Goal: Task Accomplishment & Management: Manage account settings

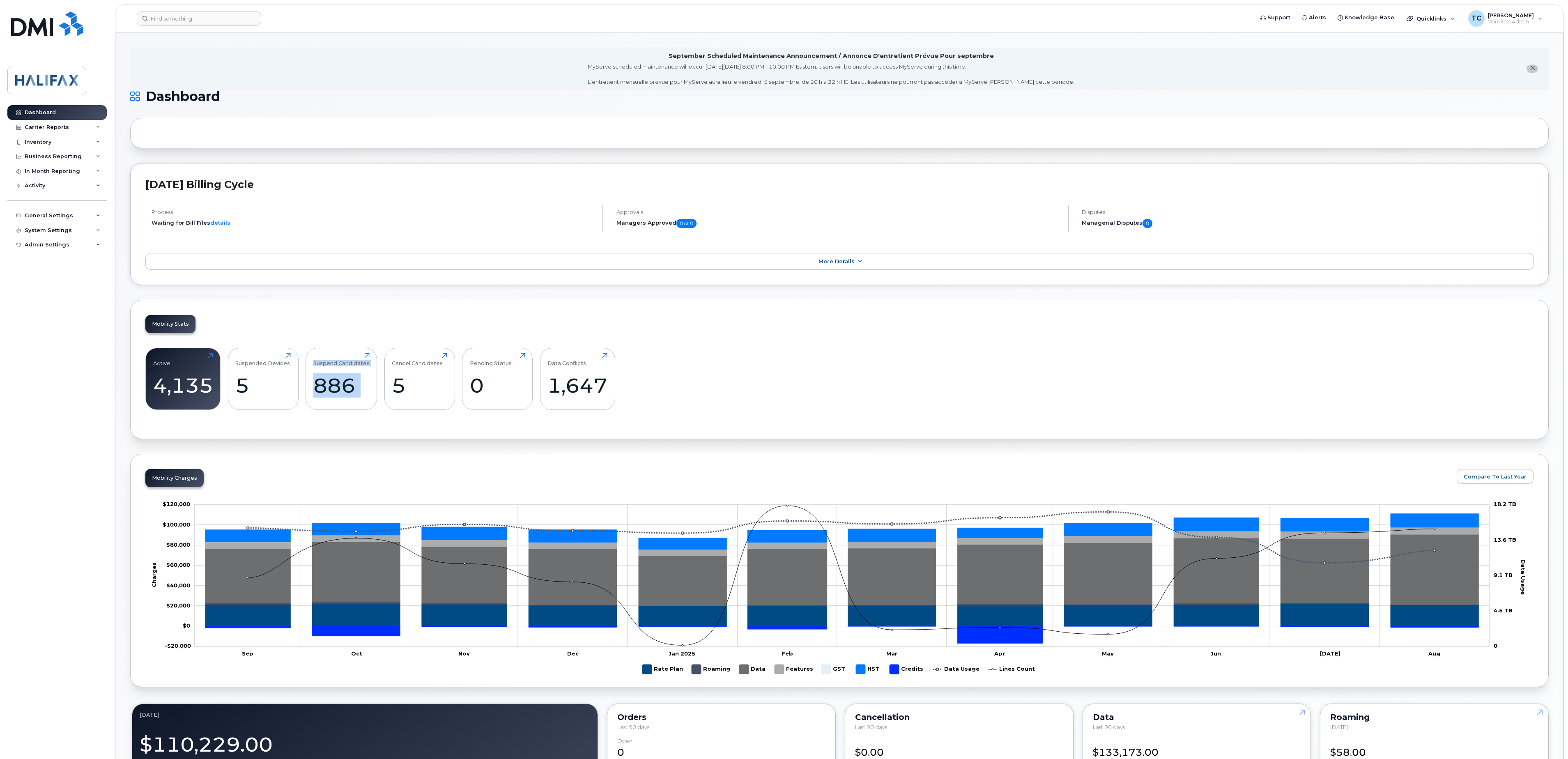
drag, startPoint x: 312, startPoint y: 365, endPoint x: 365, endPoint y: 414, distance: 72.2
click at [365, 410] on div "Suspend Candidates 886 Click to view more" at bounding box center [341, 379] width 71 height 62
drag, startPoint x: 365, startPoint y: 414, endPoint x: 382, endPoint y: 421, distance: 18.4
click at [382, 421] on div "Active 4,135 Click to view more Suspended Devices 5 Click to view more Suspend …" at bounding box center [839, 382] width 1388 height 83
click at [99, 127] on icon at bounding box center [98, 127] width 4 height 4
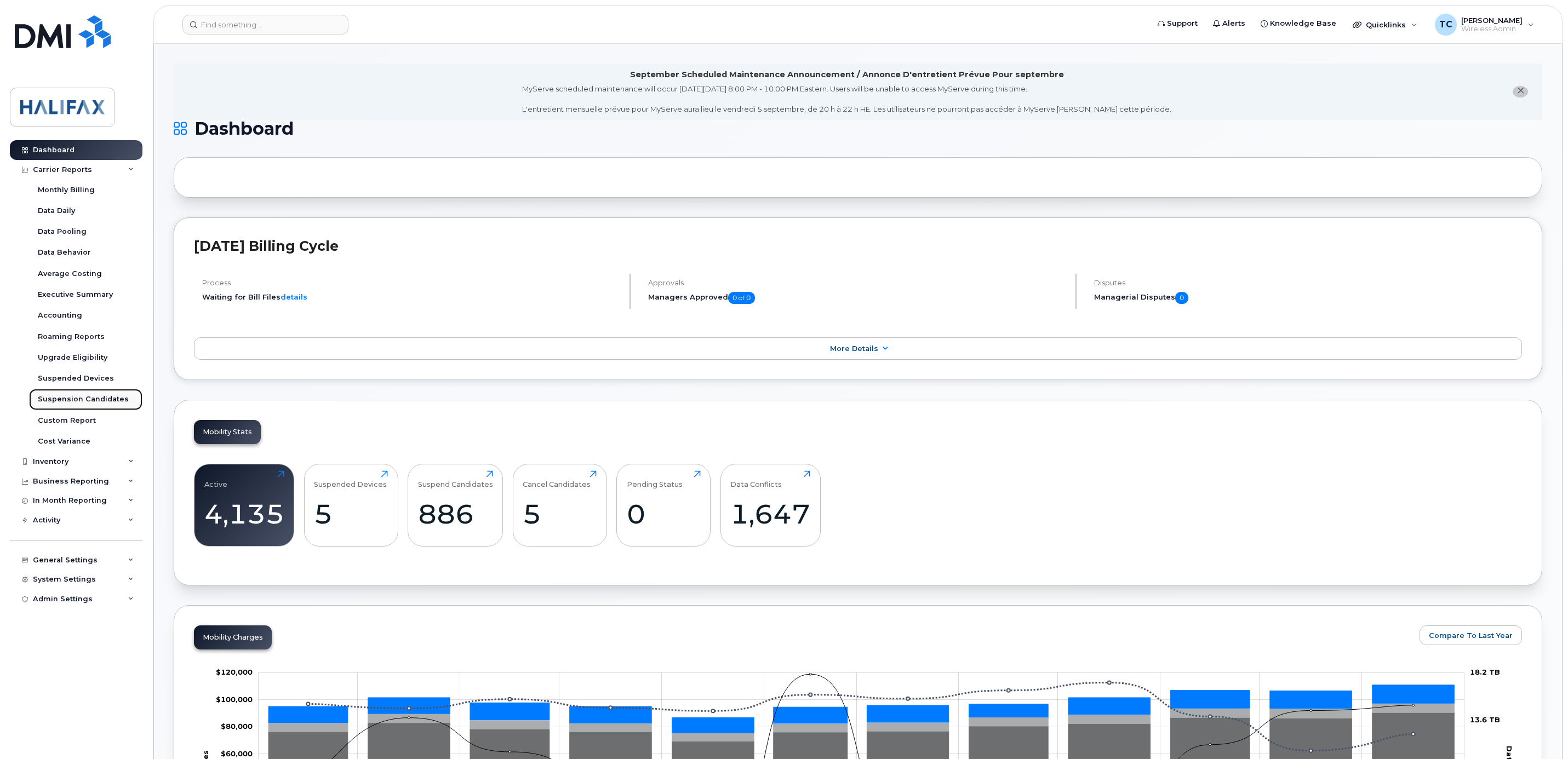
click at [67, 399] on div "Suspension Candidates" at bounding box center [84, 399] width 91 height 10
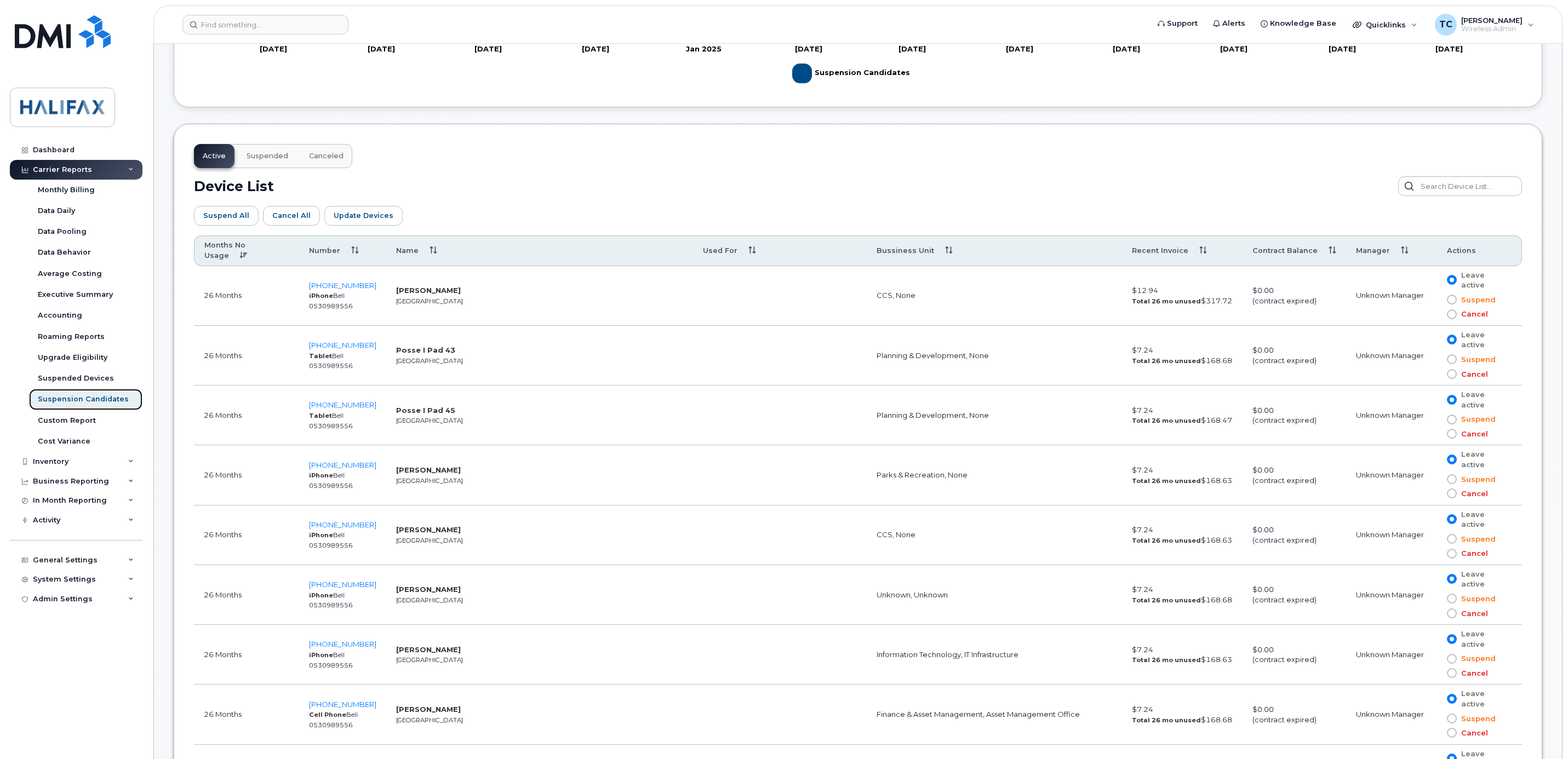
scroll to position [493, 0]
drag, startPoint x: 862, startPoint y: 288, endPoint x: 1197, endPoint y: 295, distance: 335.1
click at [1197, 295] on tr "26 Months 782-640-0821 iPhone Bell 0530989556 David Wilson Halifax CCS, None $1…" at bounding box center [857, 295] width 1328 height 60
click at [465, 292] on td "David Wilson Halifax" at bounding box center [540, 295] width 307 height 60
click at [72, 417] on div "Custom Report" at bounding box center [67, 420] width 58 height 10
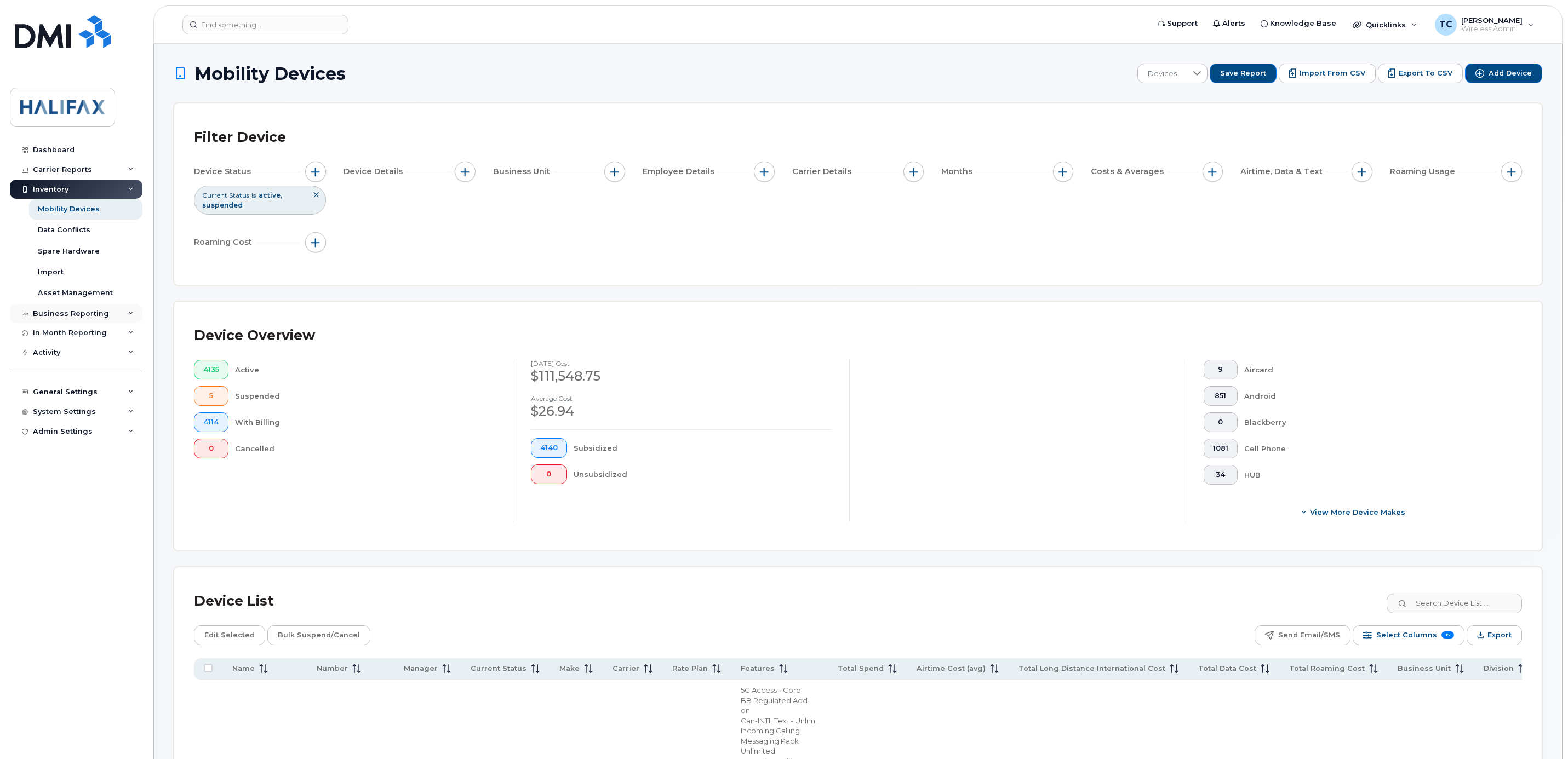
click at [131, 313] on icon at bounding box center [131, 313] width 6 height 6
click at [130, 418] on icon at bounding box center [131, 416] width 6 height 6
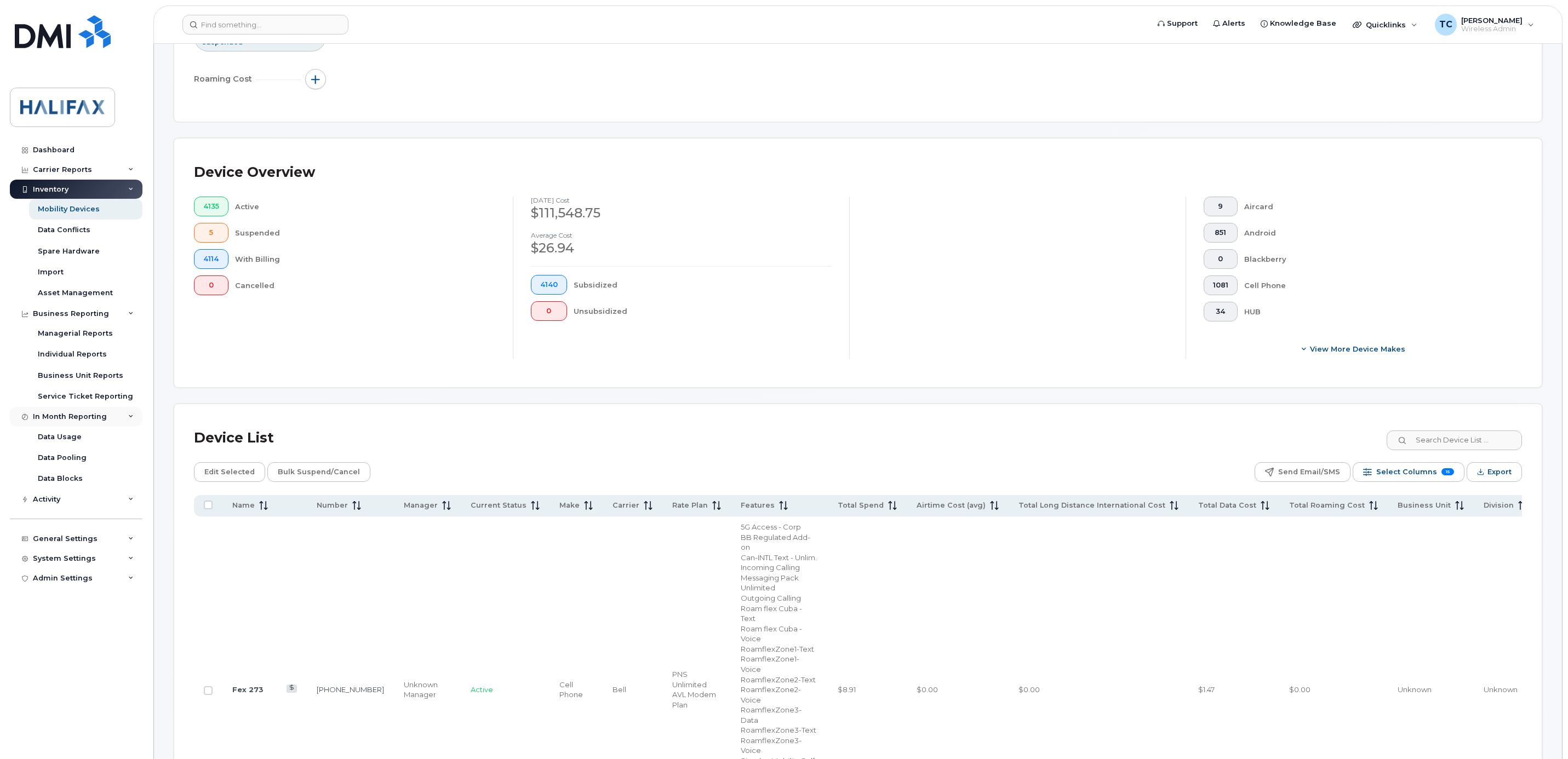
scroll to position [164, 0]
click at [64, 436] on div "Data Usage" at bounding box center [60, 437] width 44 height 10
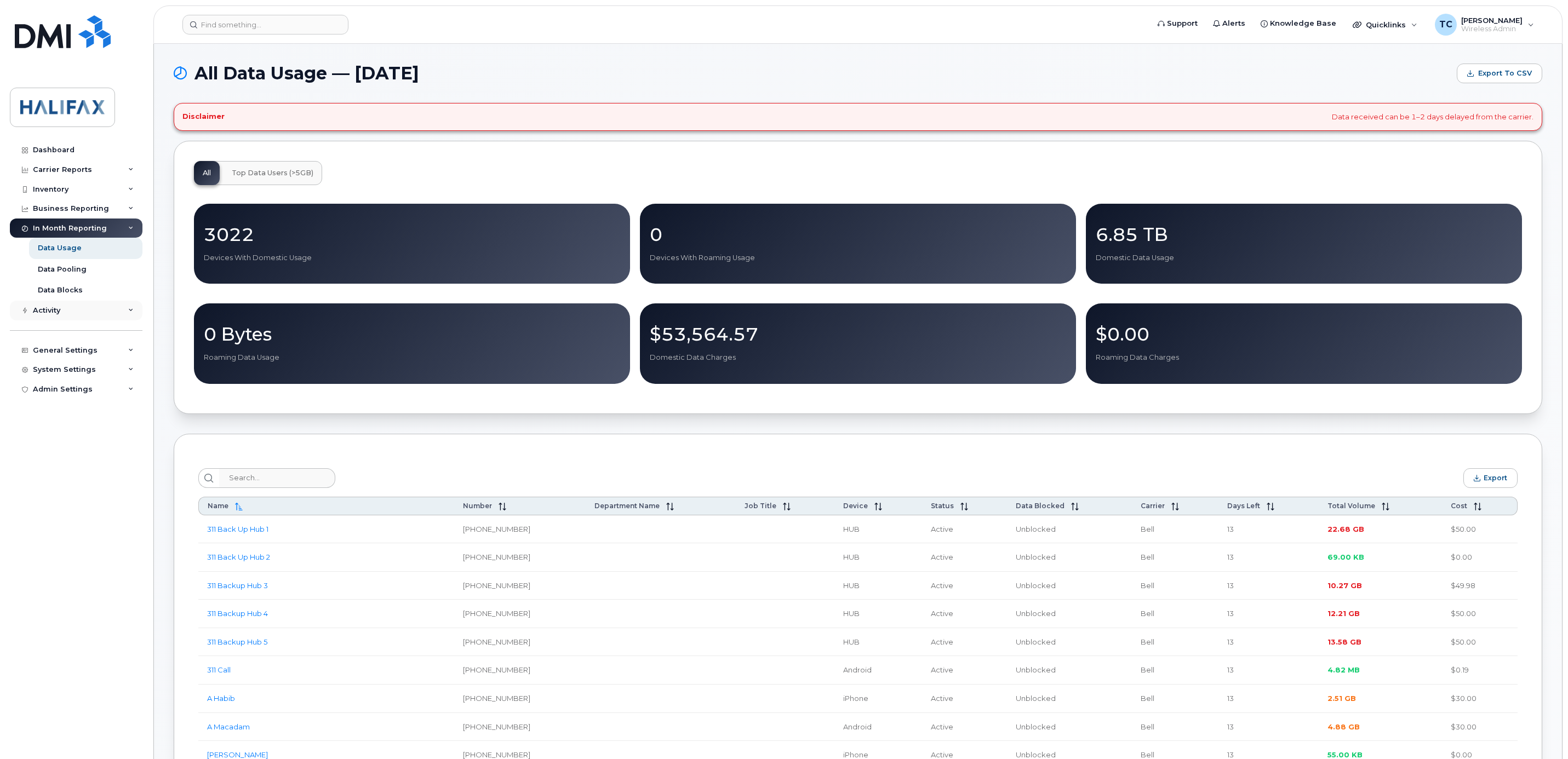
click at [129, 311] on icon at bounding box center [131, 310] width 6 height 6
click at [56, 348] on div "Activity Log" at bounding box center [60, 351] width 44 height 10
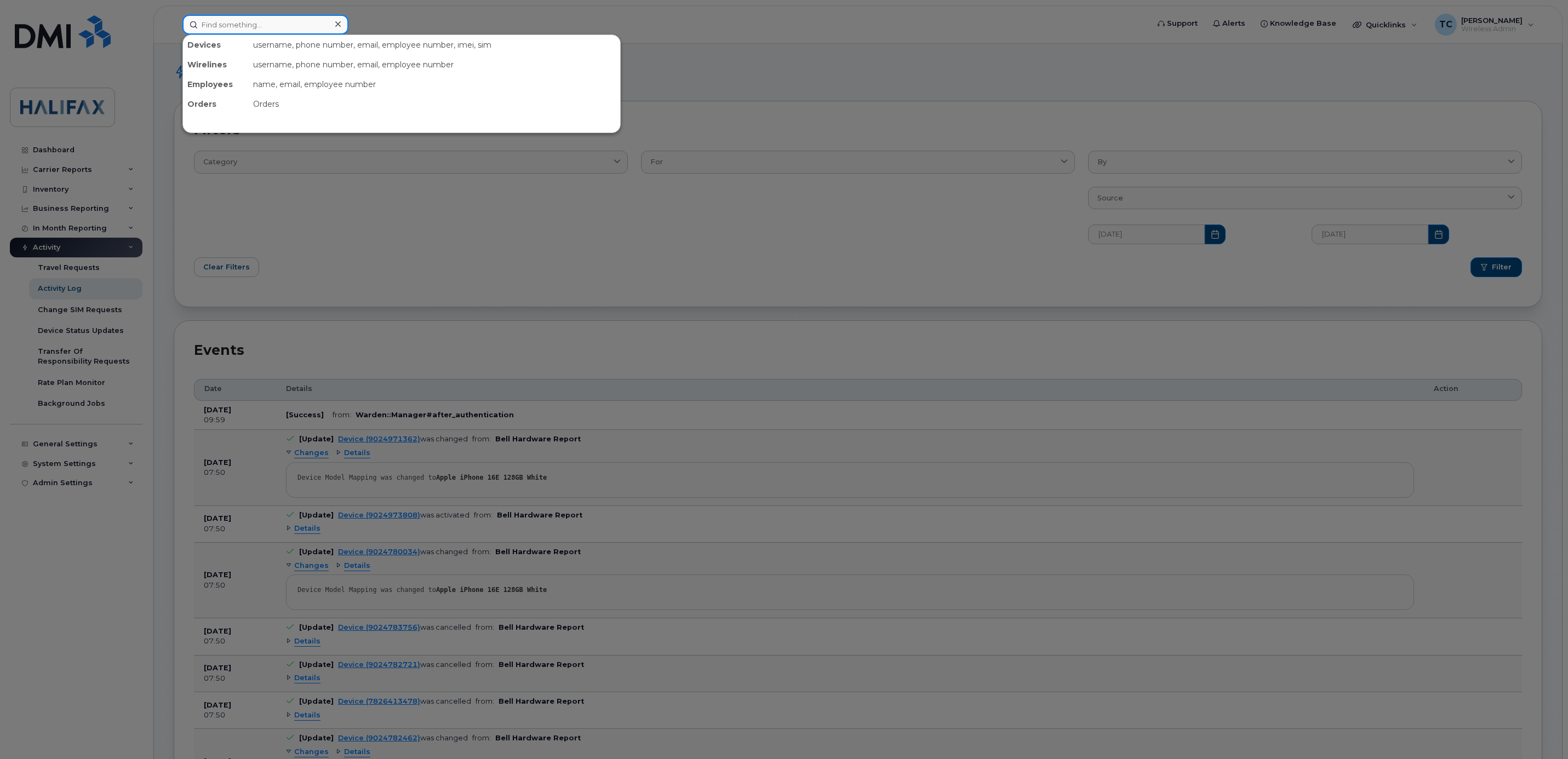
click at [242, 25] on input at bounding box center [266, 24] width 166 height 19
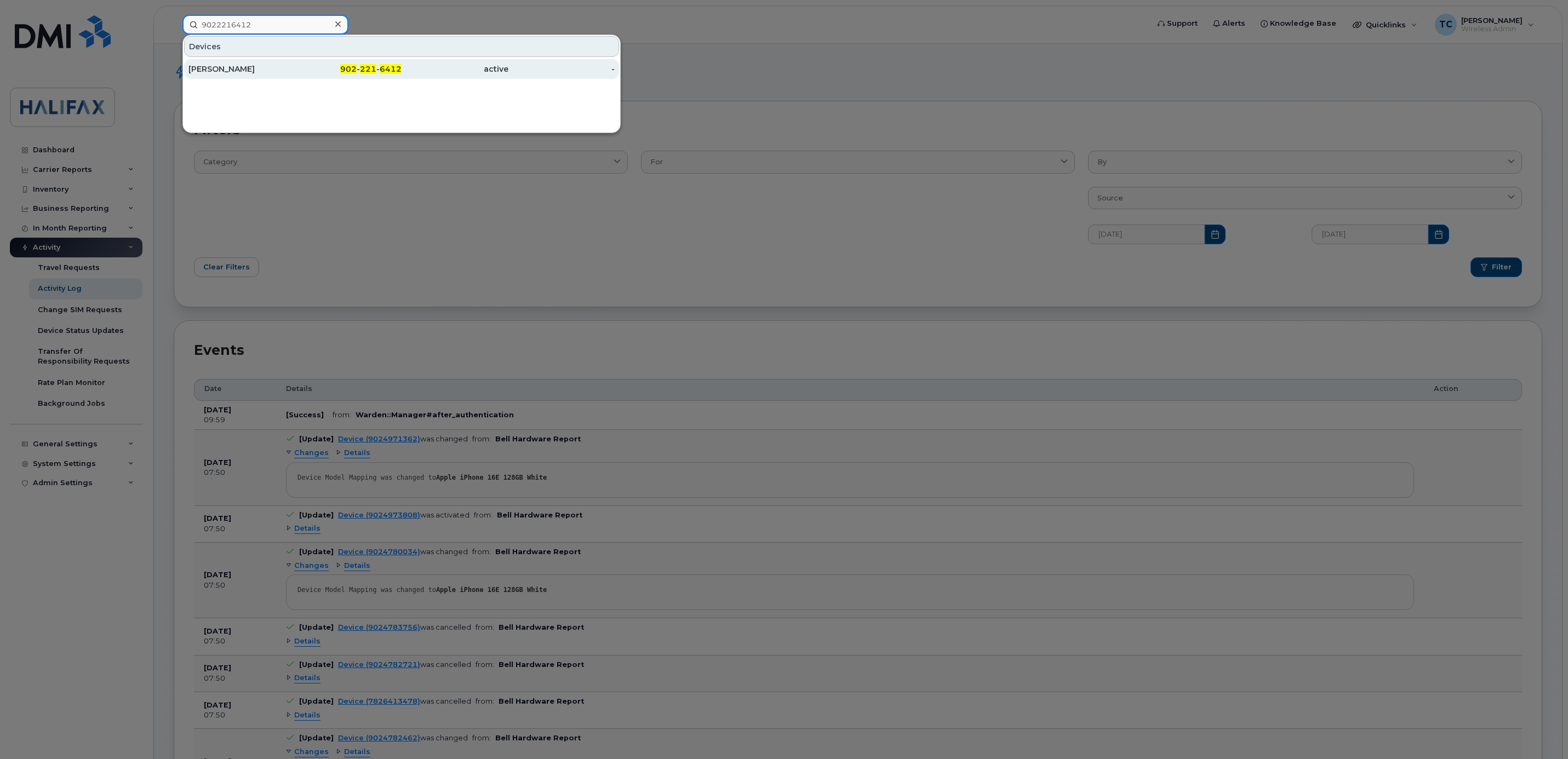
type input "9022216412"
click at [214, 67] on div "[PERSON_NAME]" at bounding box center [242, 68] width 107 height 11
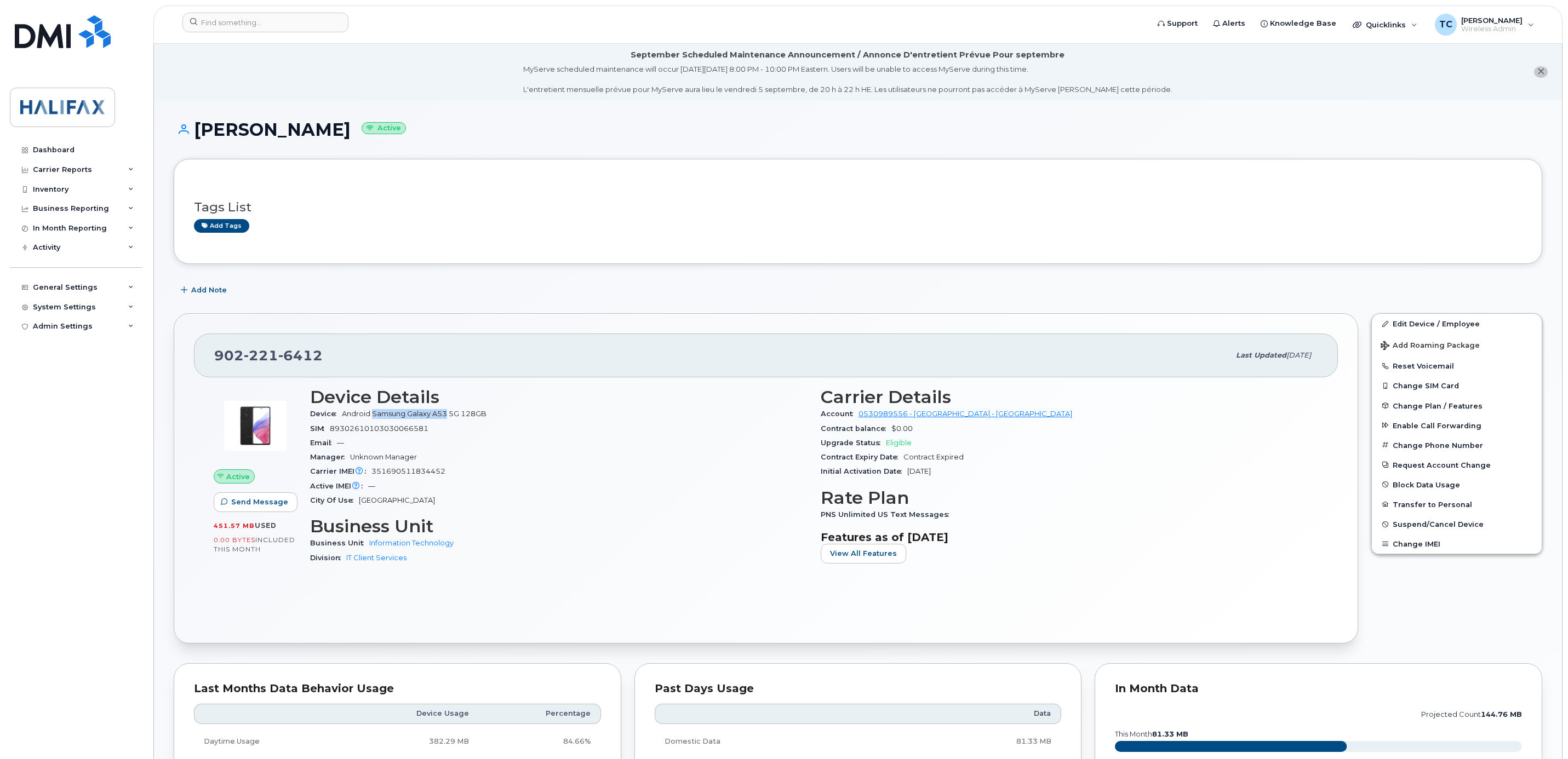
drag, startPoint x: 373, startPoint y: 415, endPoint x: 447, endPoint y: 418, distance: 74.1
click at [447, 418] on span "Android Samsung Galaxy A53 5G 128GB" at bounding box center [414, 414] width 145 height 8
click at [853, 557] on span "View All Features" at bounding box center [863, 553] width 67 height 11
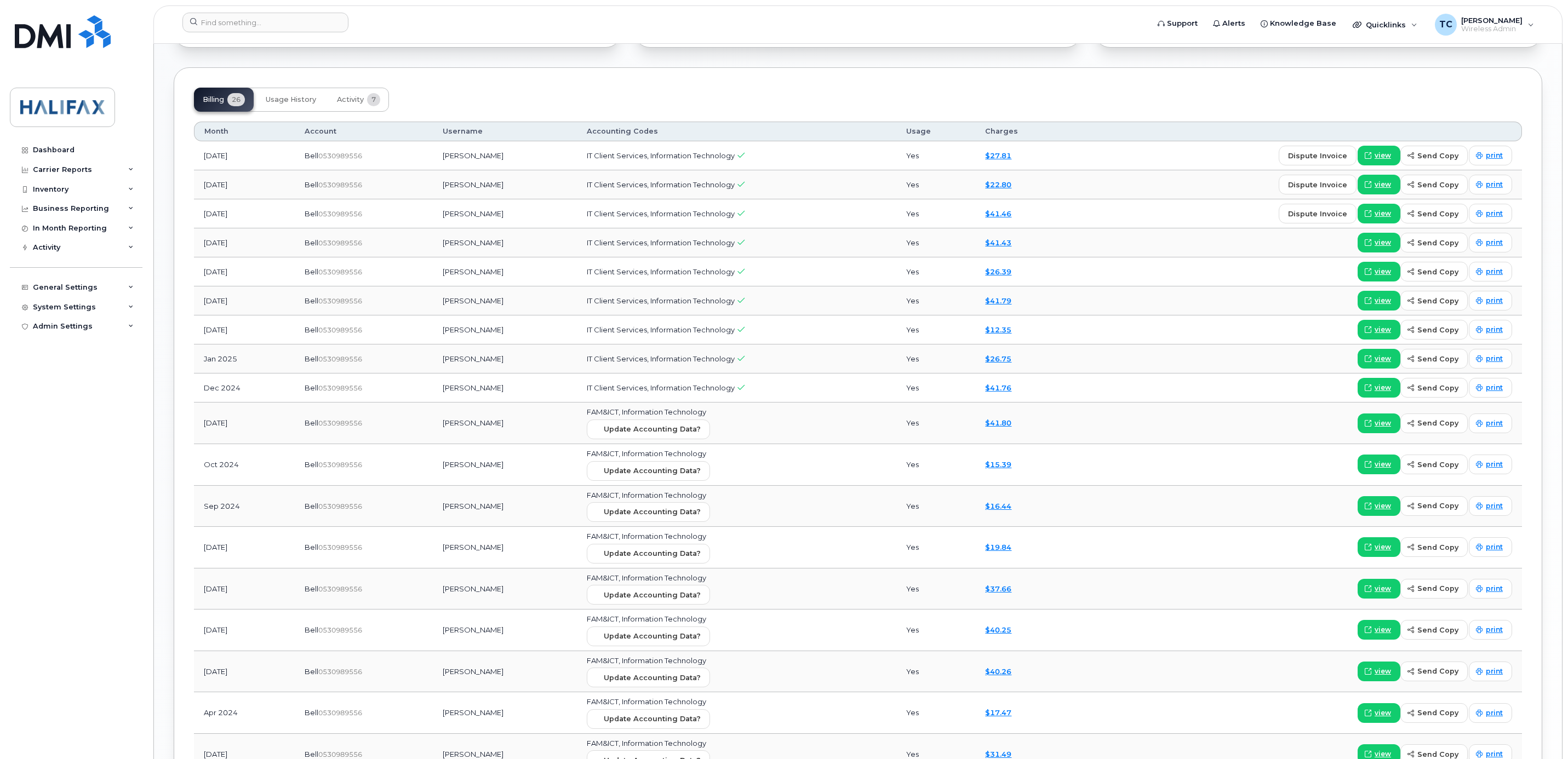
scroll to position [1150, 0]
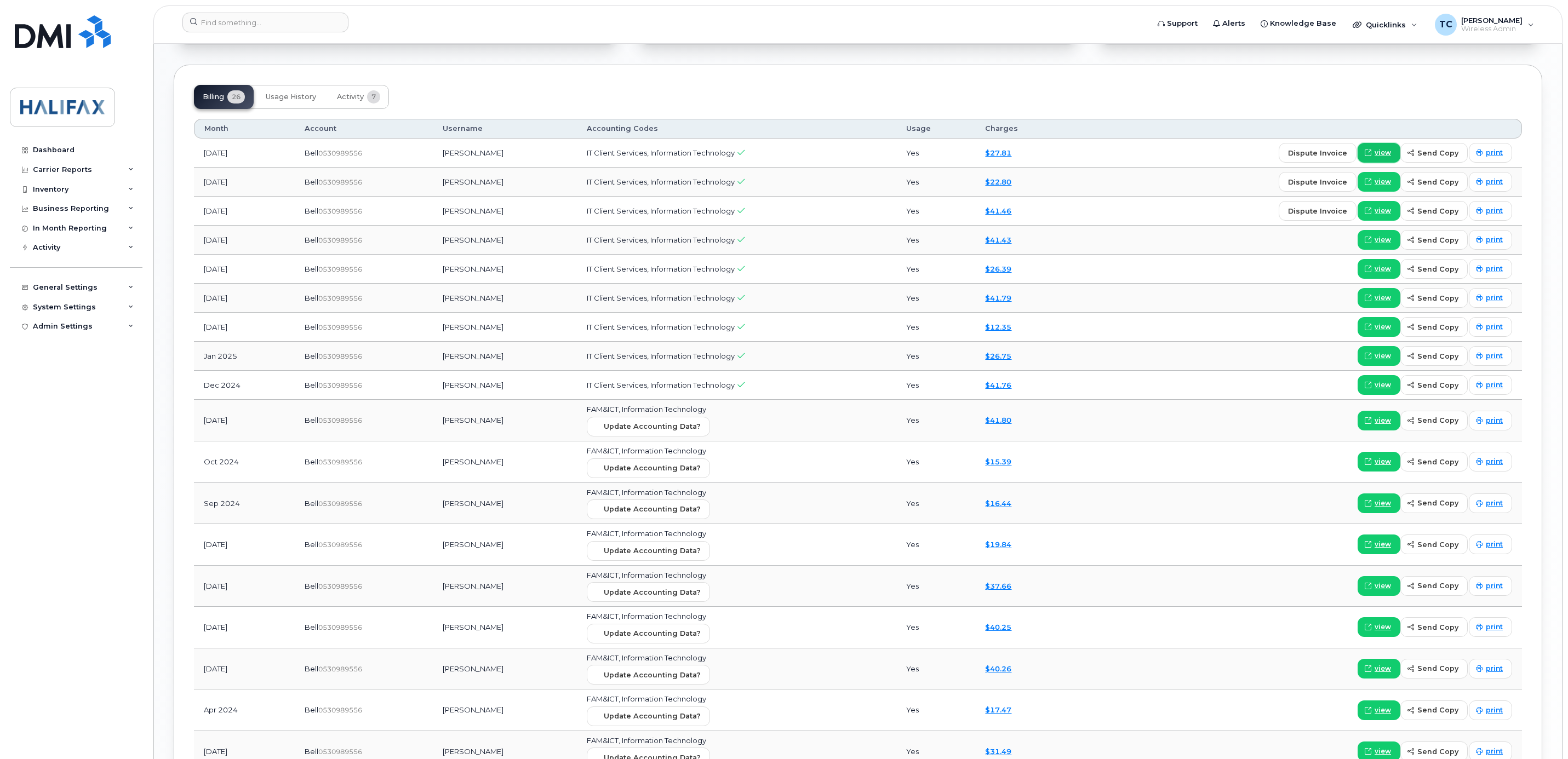
click at [1382, 157] on span "view" at bounding box center [1383, 153] width 16 height 10
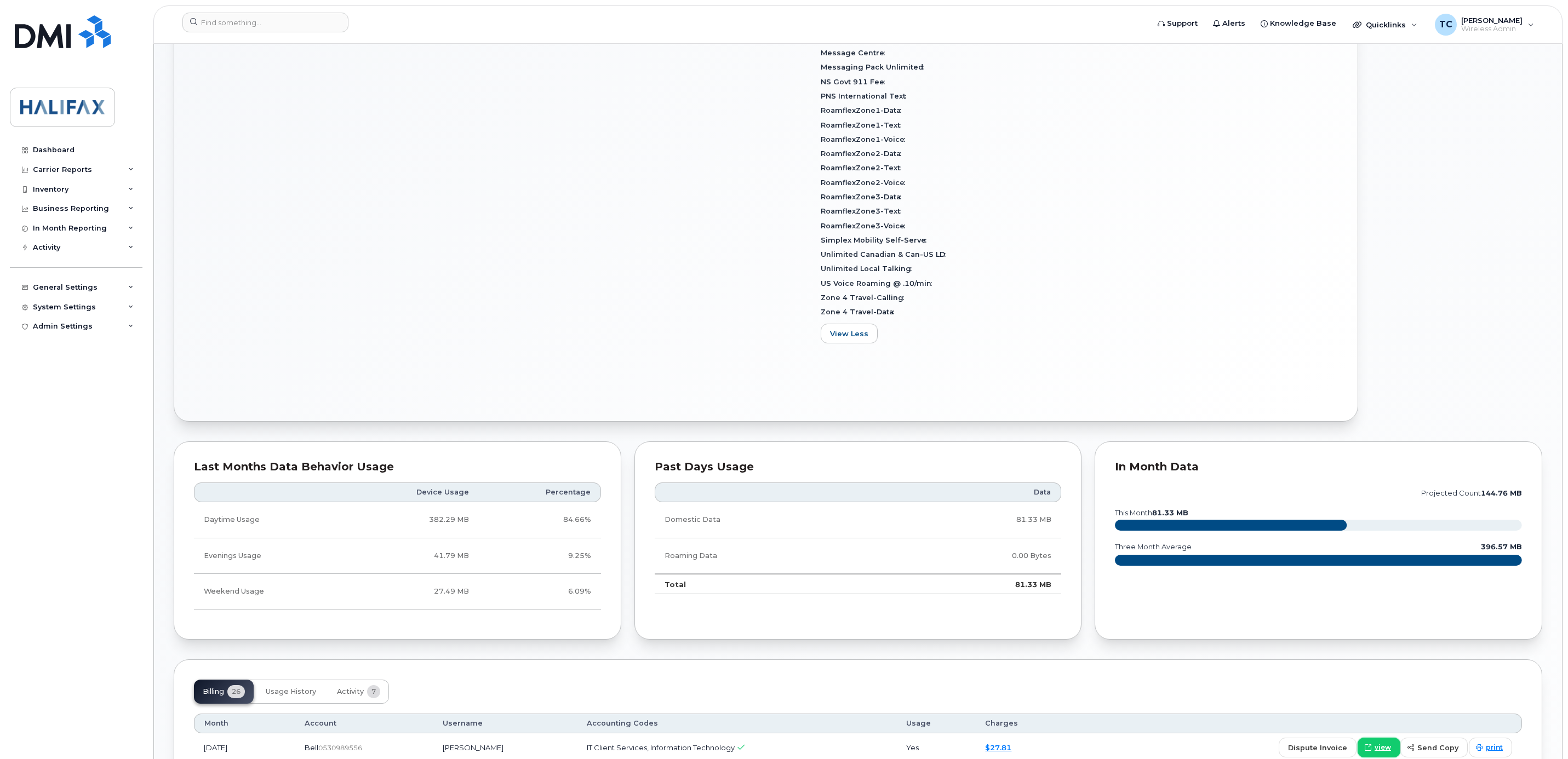
scroll to position [0, 0]
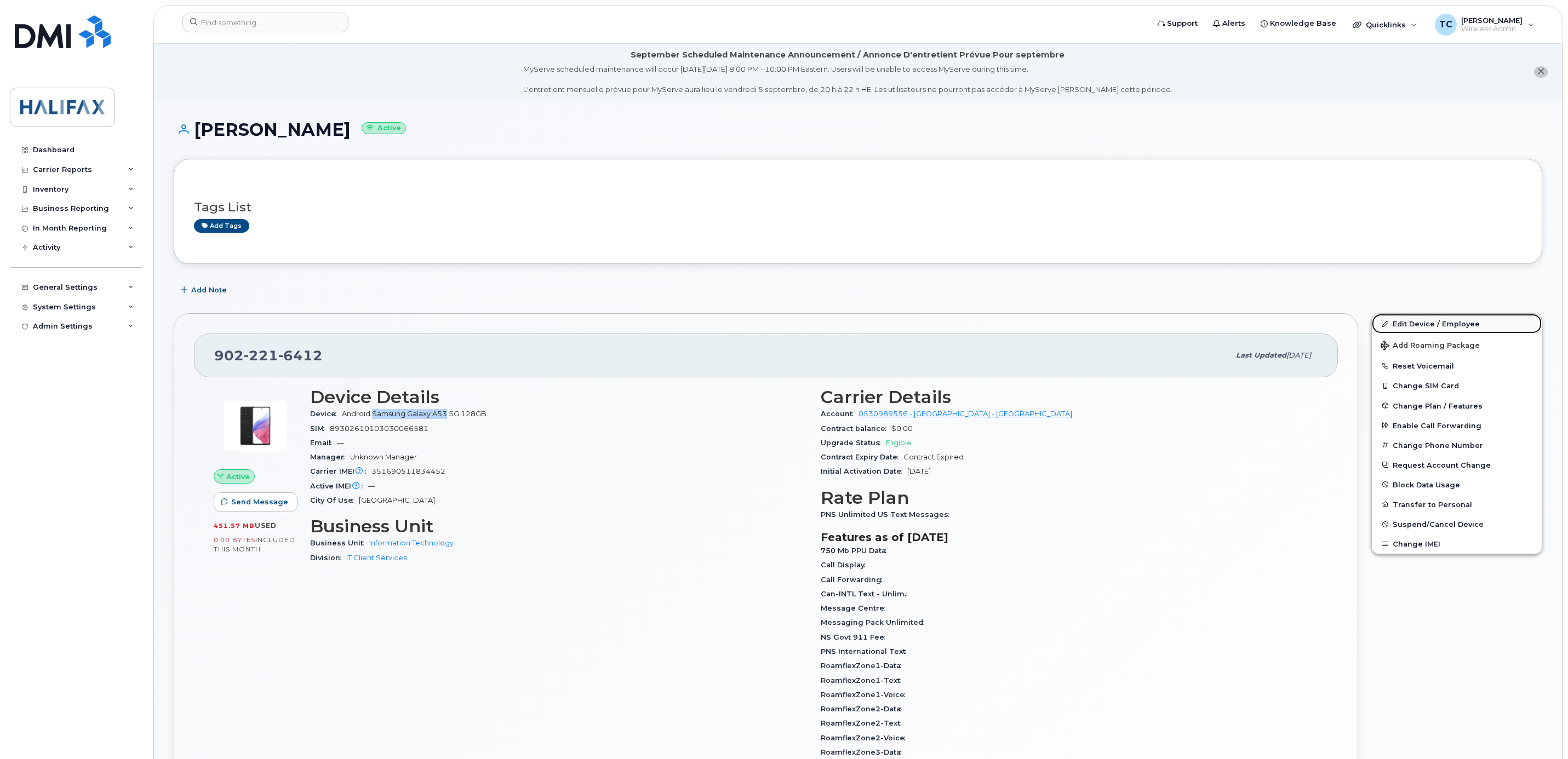
click at [1441, 322] on link "Edit Device / Employee" at bounding box center [1456, 324] width 170 height 19
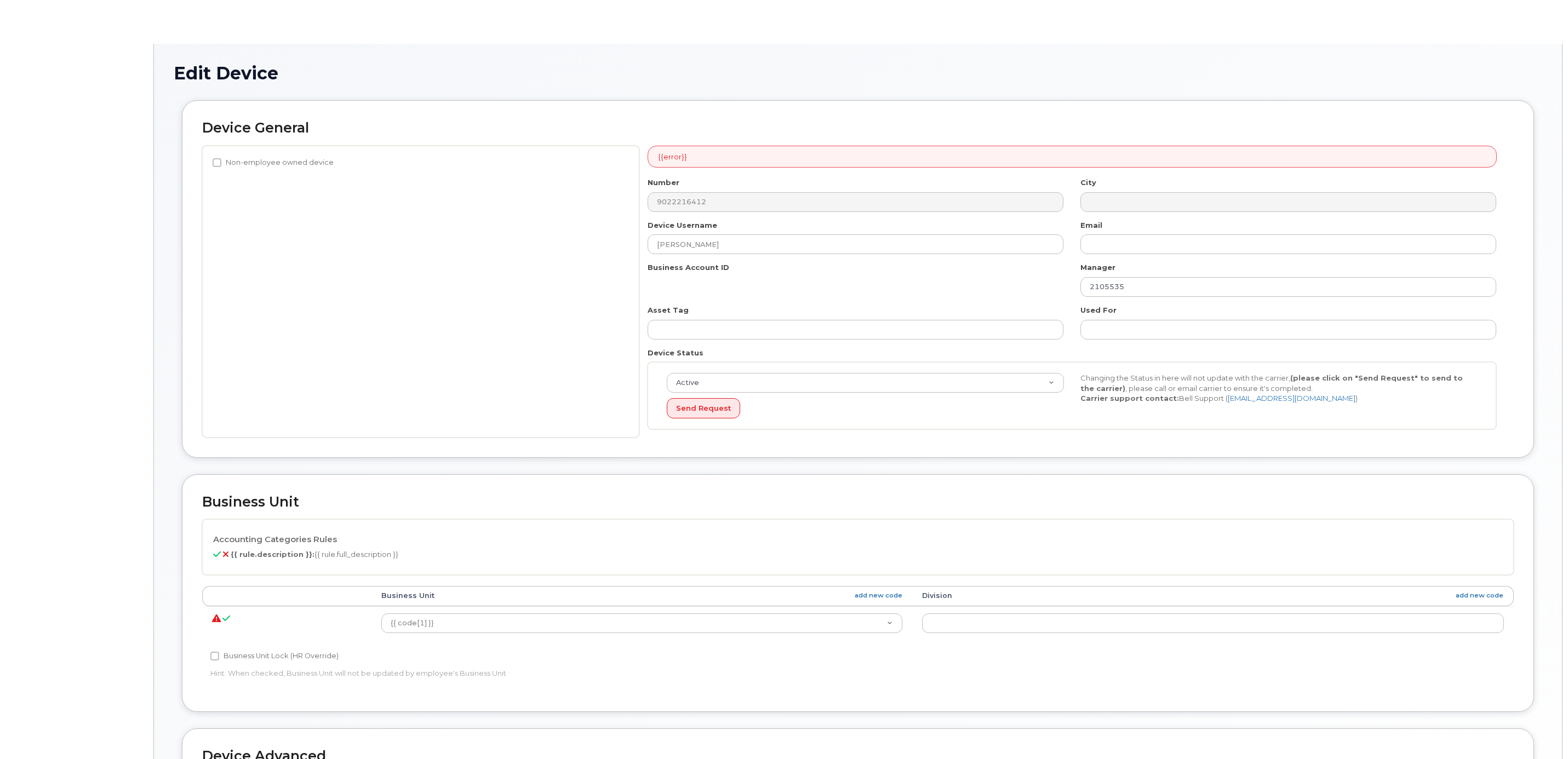
select select "29637109"
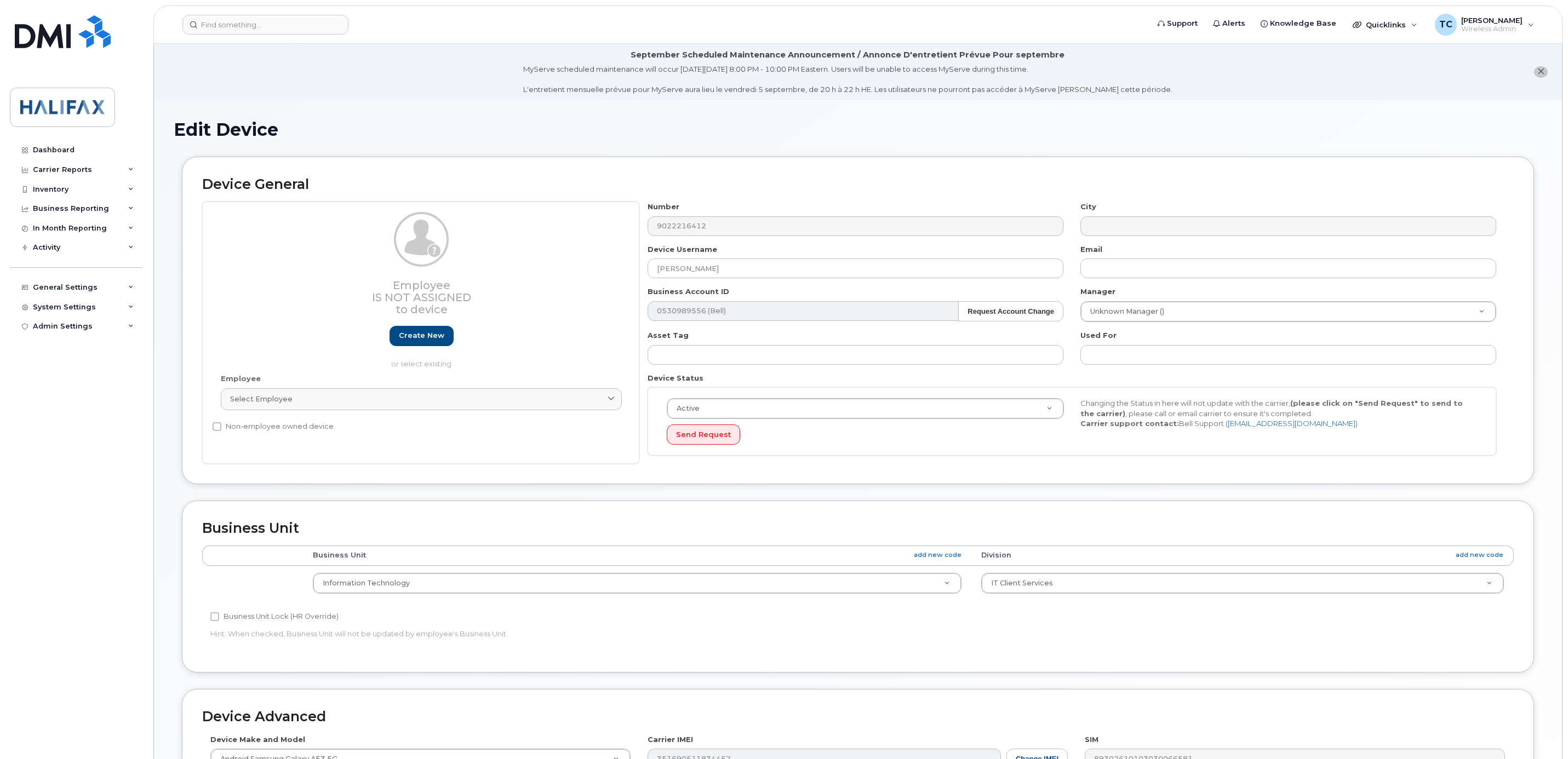
click at [762, 257] on div "Device Username Tammy Currie" at bounding box center [855, 261] width 433 height 35
click at [757, 264] on input "[PERSON_NAME]" at bounding box center [855, 268] width 416 height 19
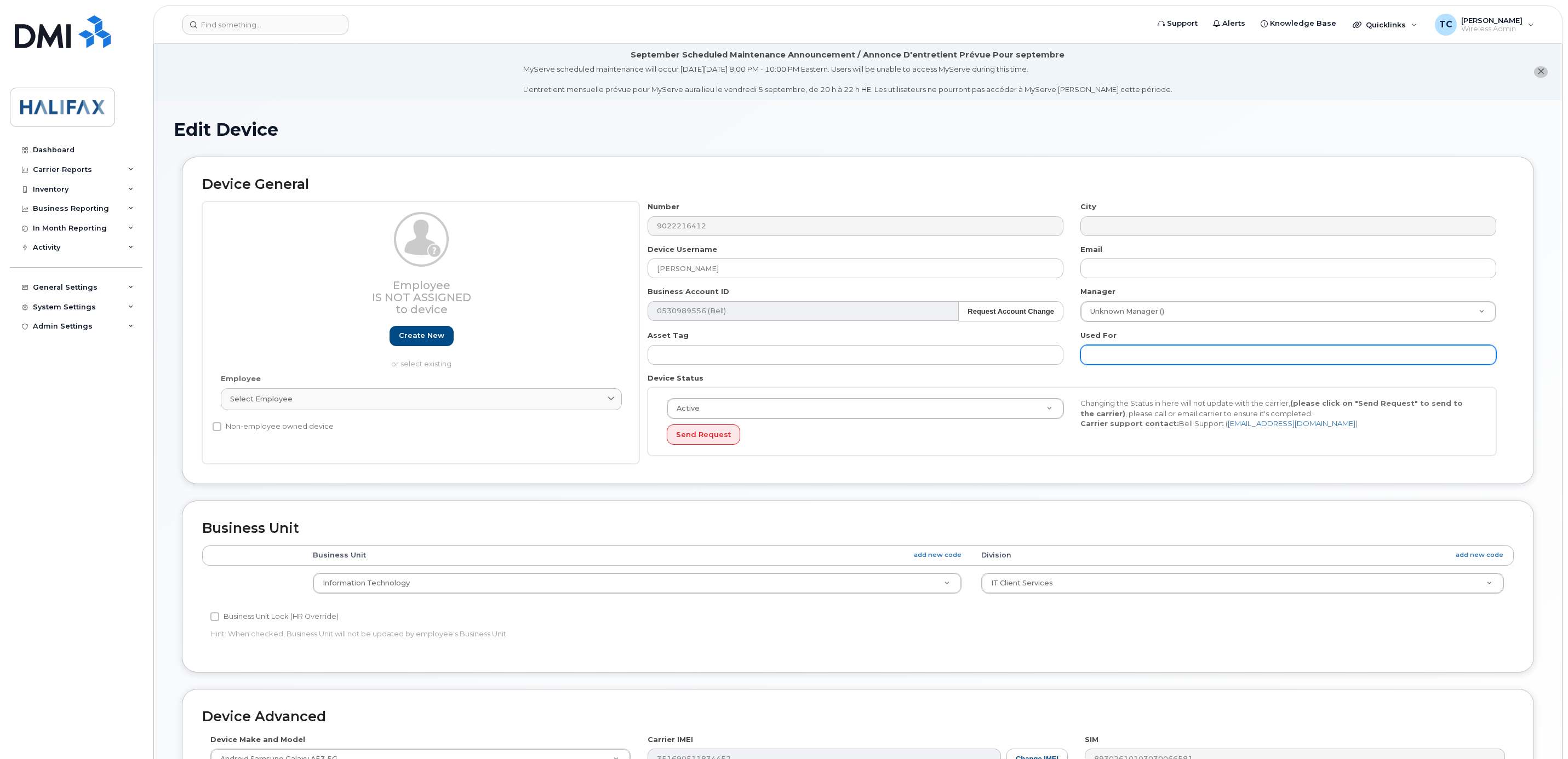
click at [1123, 357] on input "text" at bounding box center [1289, 355] width 416 height 19
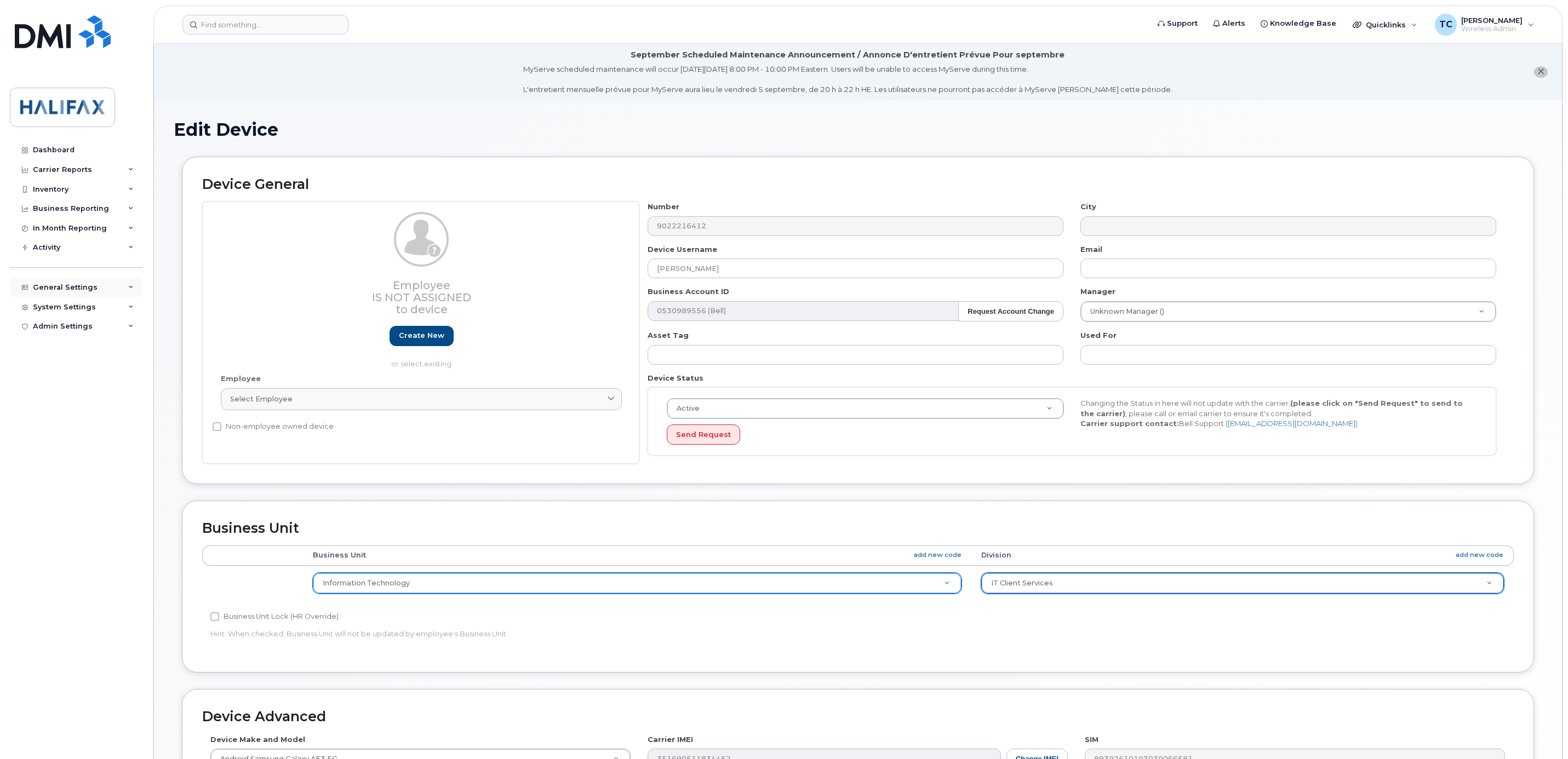
click at [67, 287] on div "General Settings" at bounding box center [65, 287] width 65 height 9
click at [95, 475] on div "System Settings" at bounding box center [76, 475] width 132 height 19
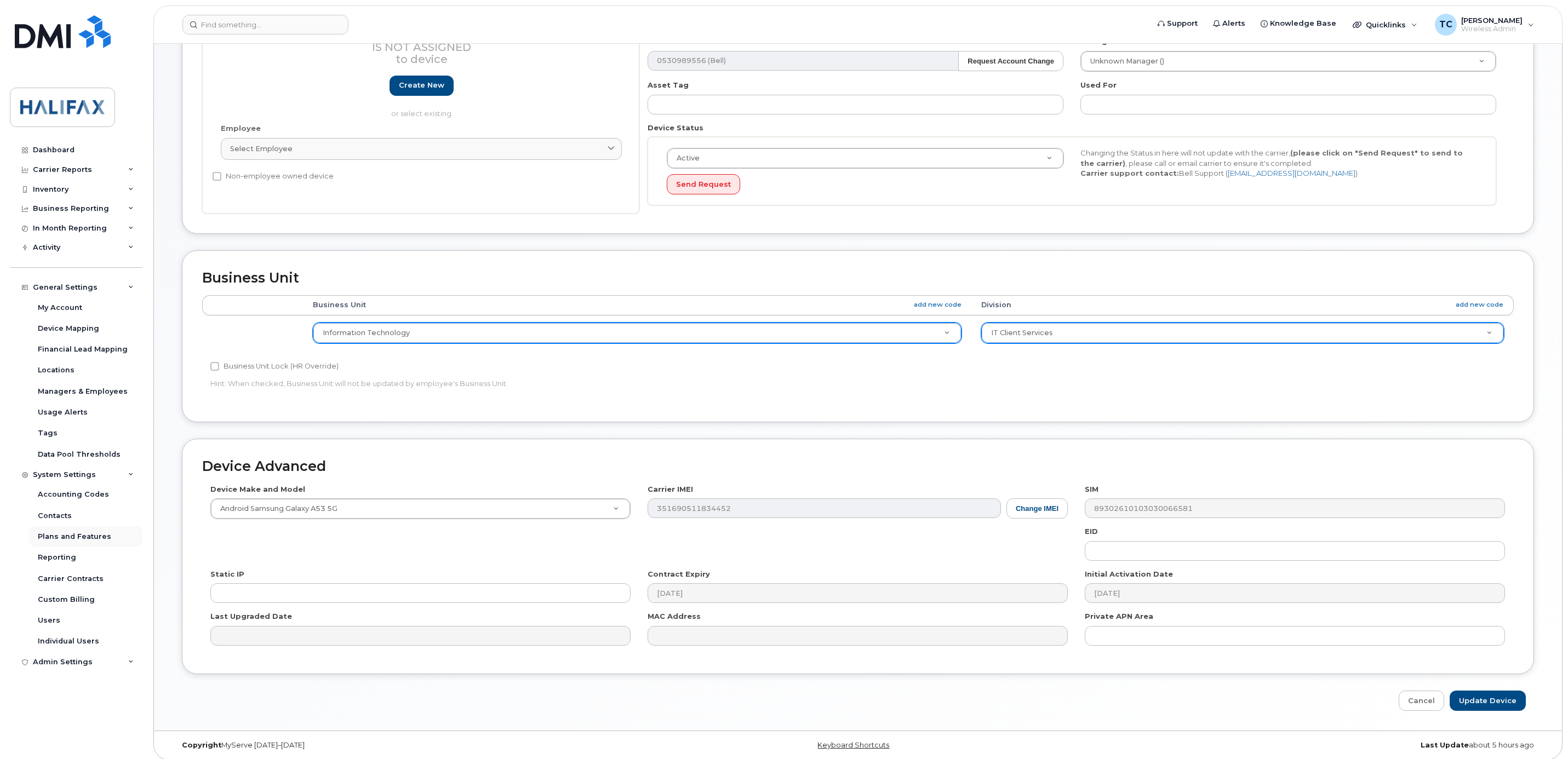
scroll to position [263, 0]
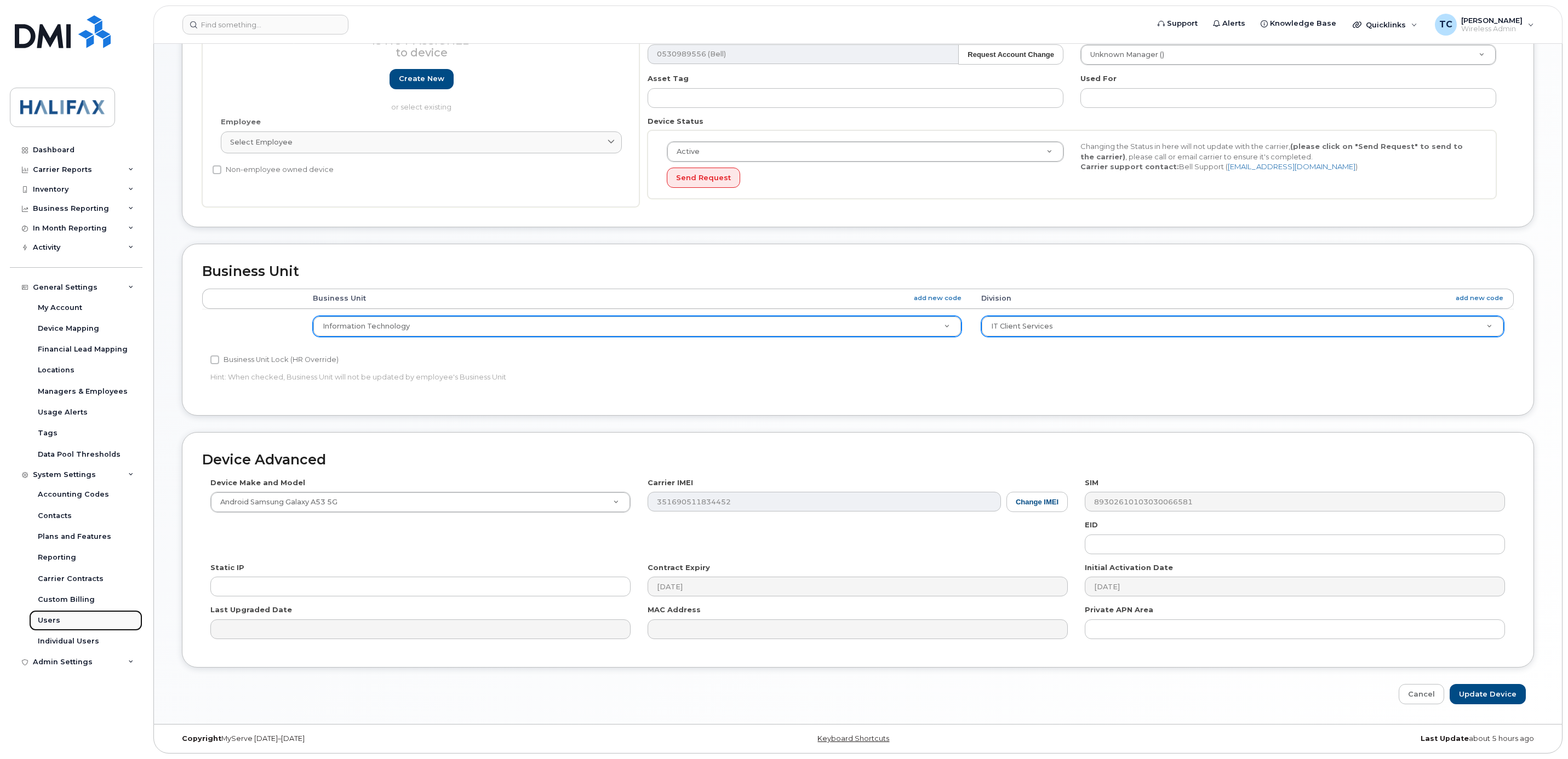
click at [48, 622] on div "Users" at bounding box center [50, 620] width 23 height 10
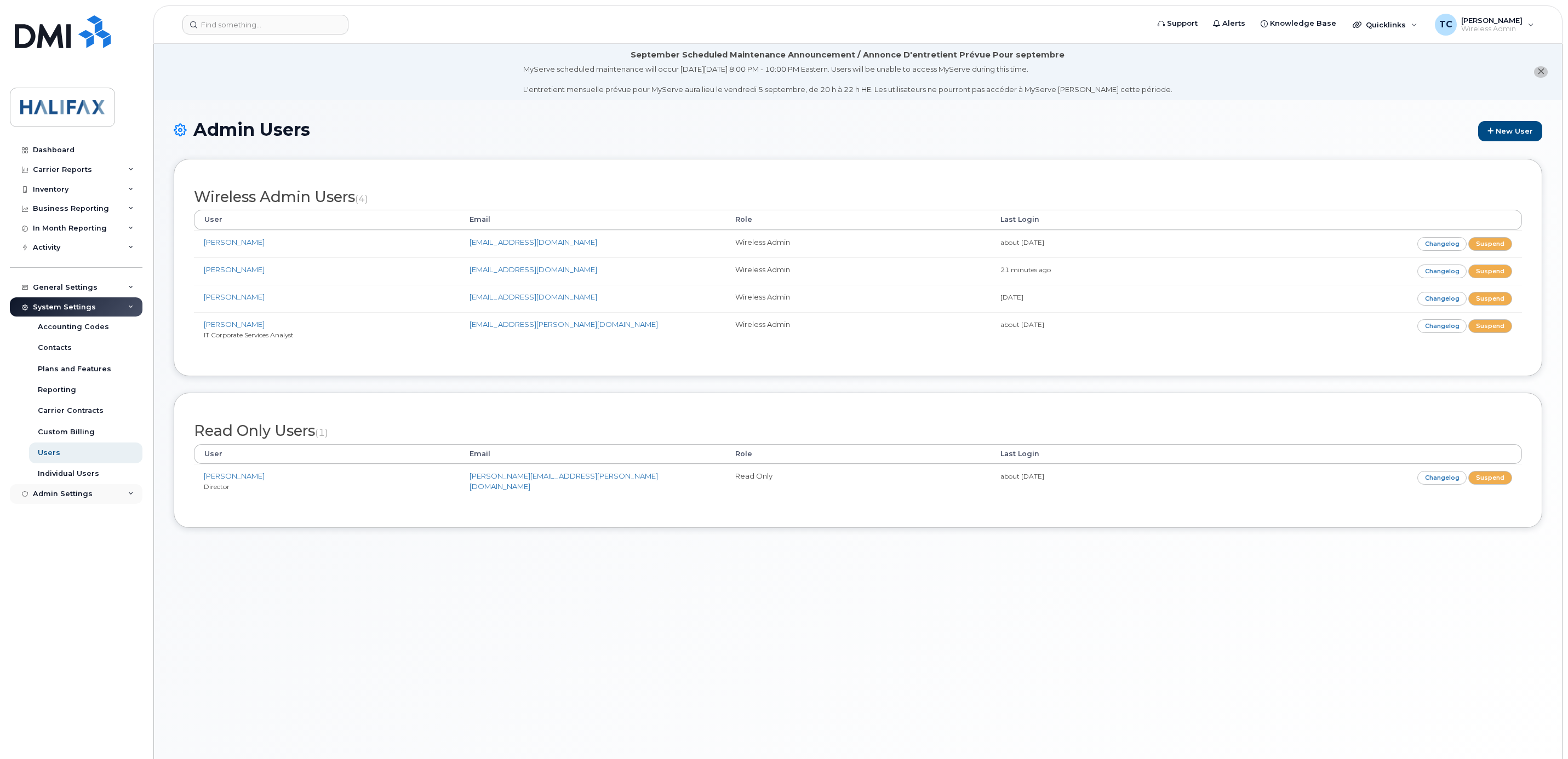
click at [128, 495] on icon at bounding box center [131, 494] width 6 height 6
click at [54, 149] on div "Dashboard" at bounding box center [53, 149] width 41 height 9
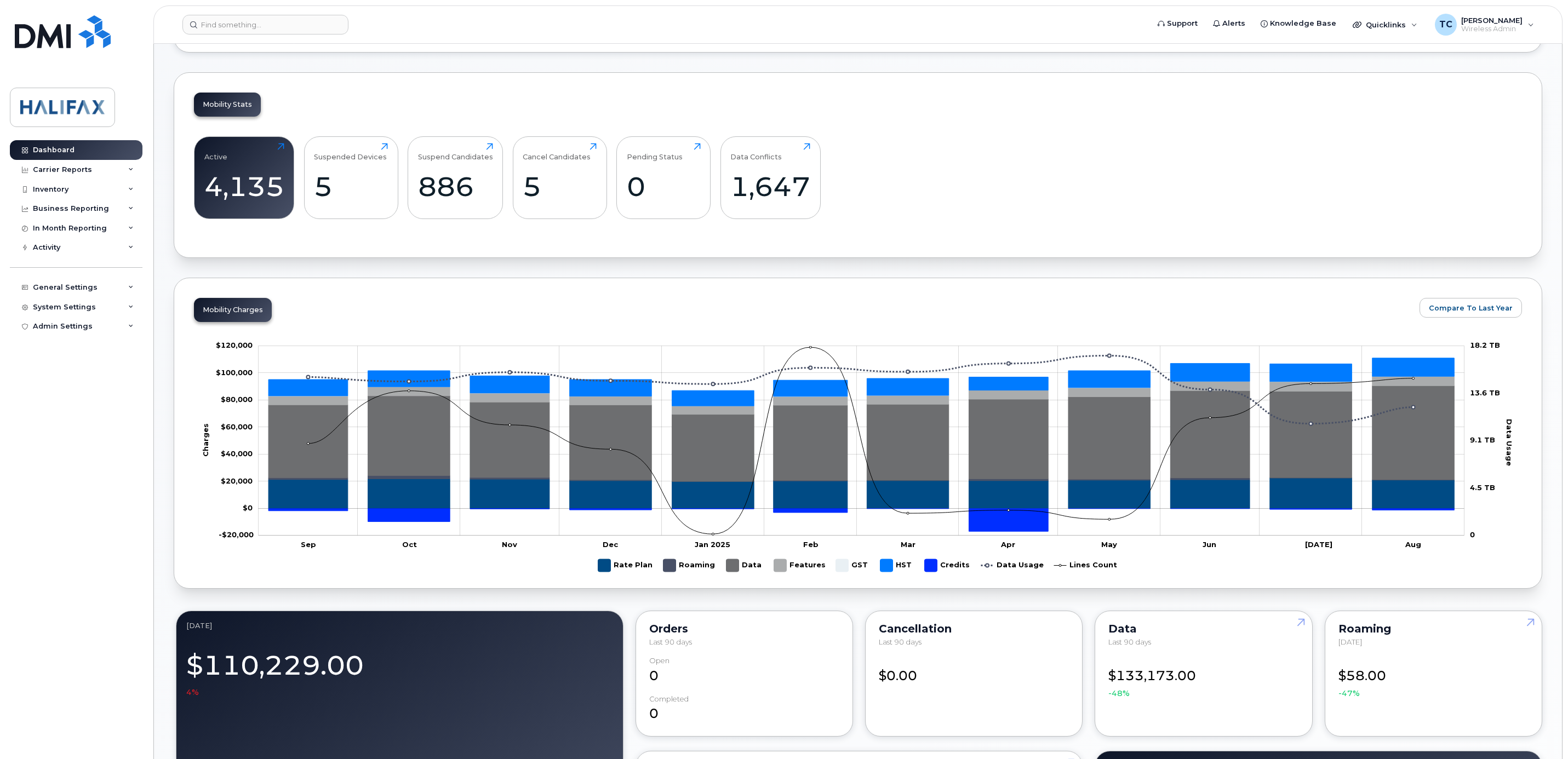
scroll to position [329, 0]
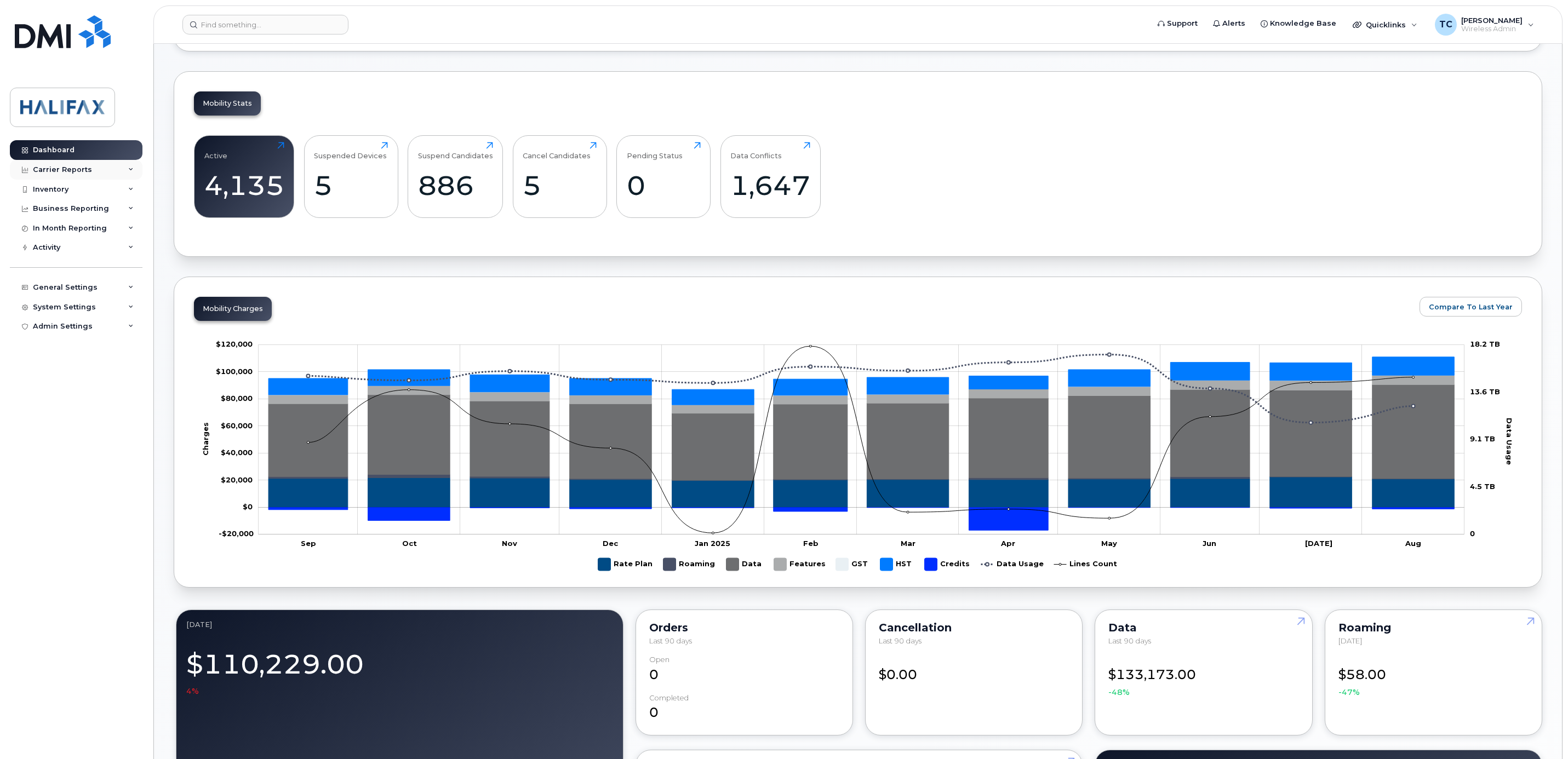
click at [132, 169] on icon at bounding box center [131, 170] width 6 height 6
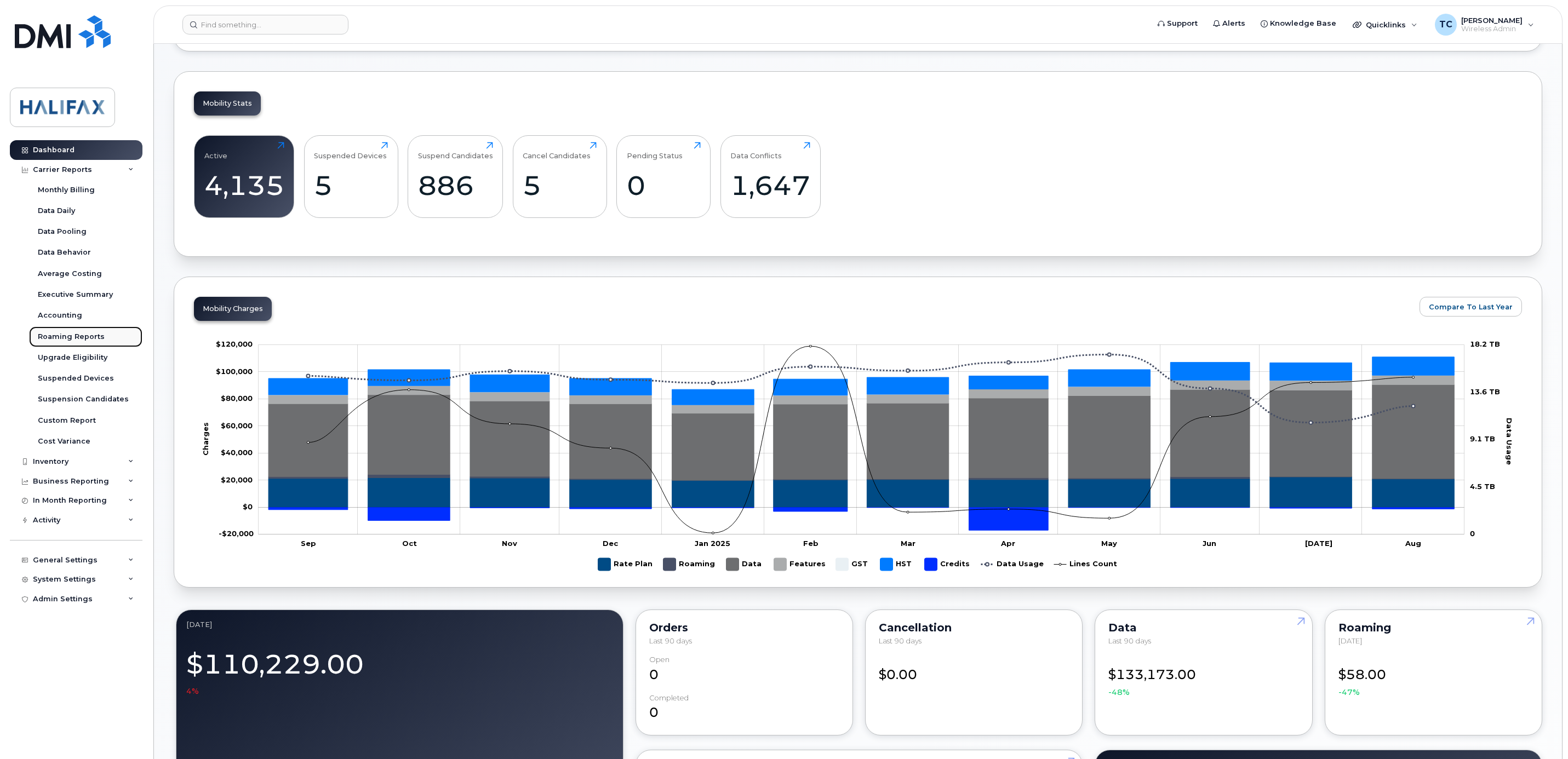
click at [66, 331] on link "Roaming Reports" at bounding box center [86, 337] width 114 height 21
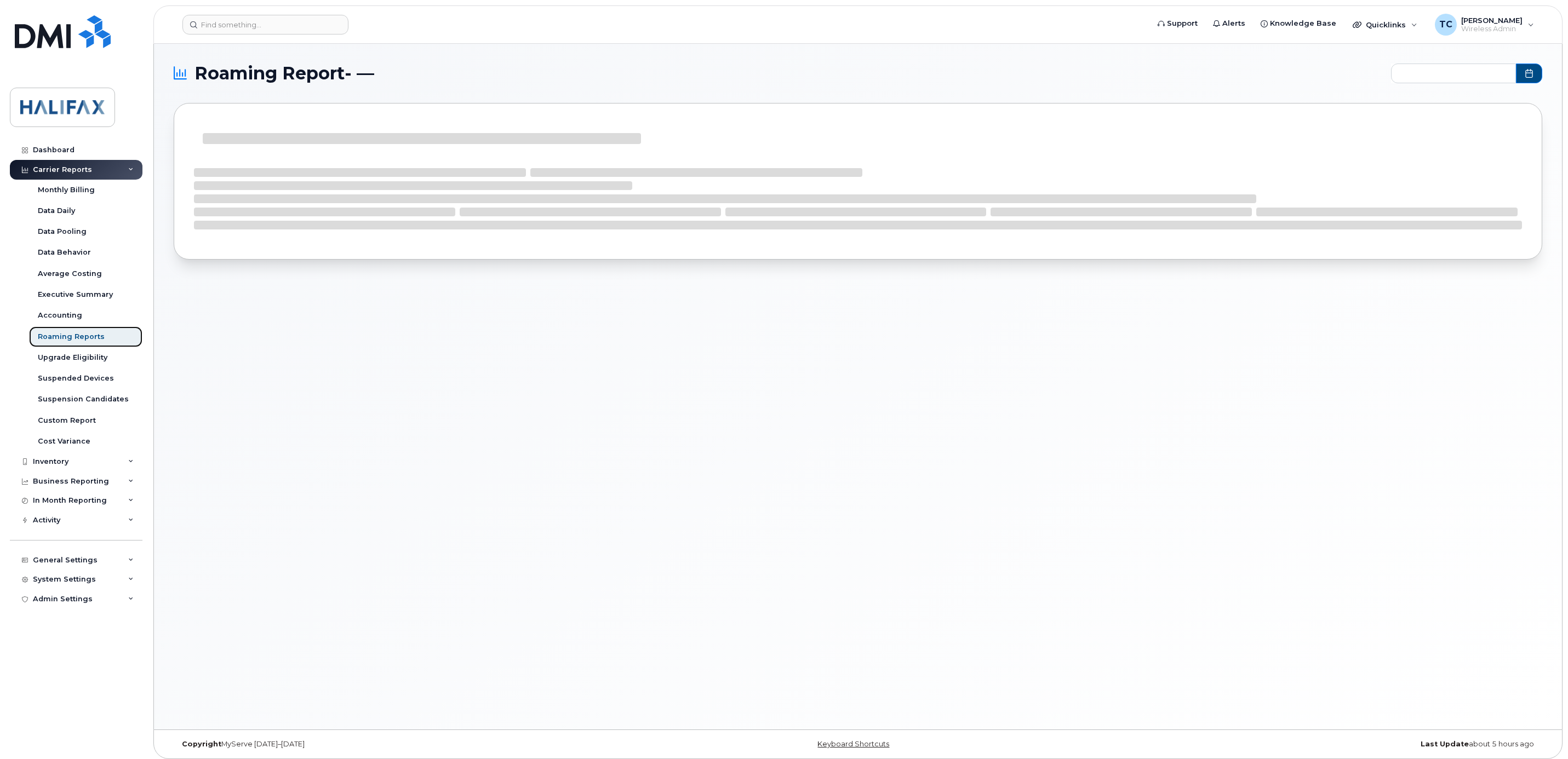
type input "2024-10 - 2025-08"
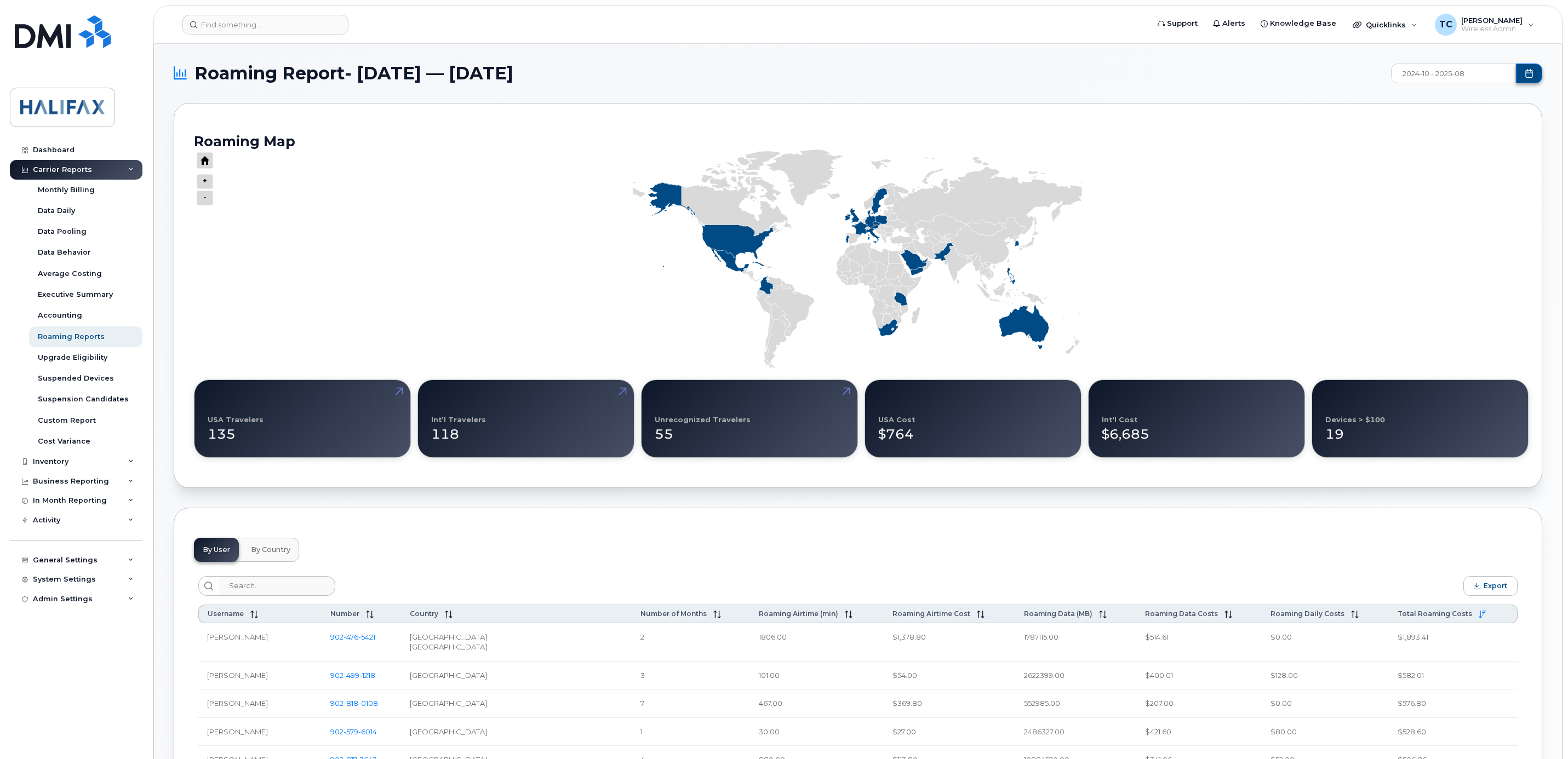
click at [1529, 74] on icon "Choose Date" at bounding box center [1529, 73] width 9 height 9
click at [1031, 78] on h1 "Roaming Report- October 2024 — August 2025" at bounding box center [780, 74] width 1212 height 18
click at [250, 20] on input at bounding box center [266, 24] width 166 height 19
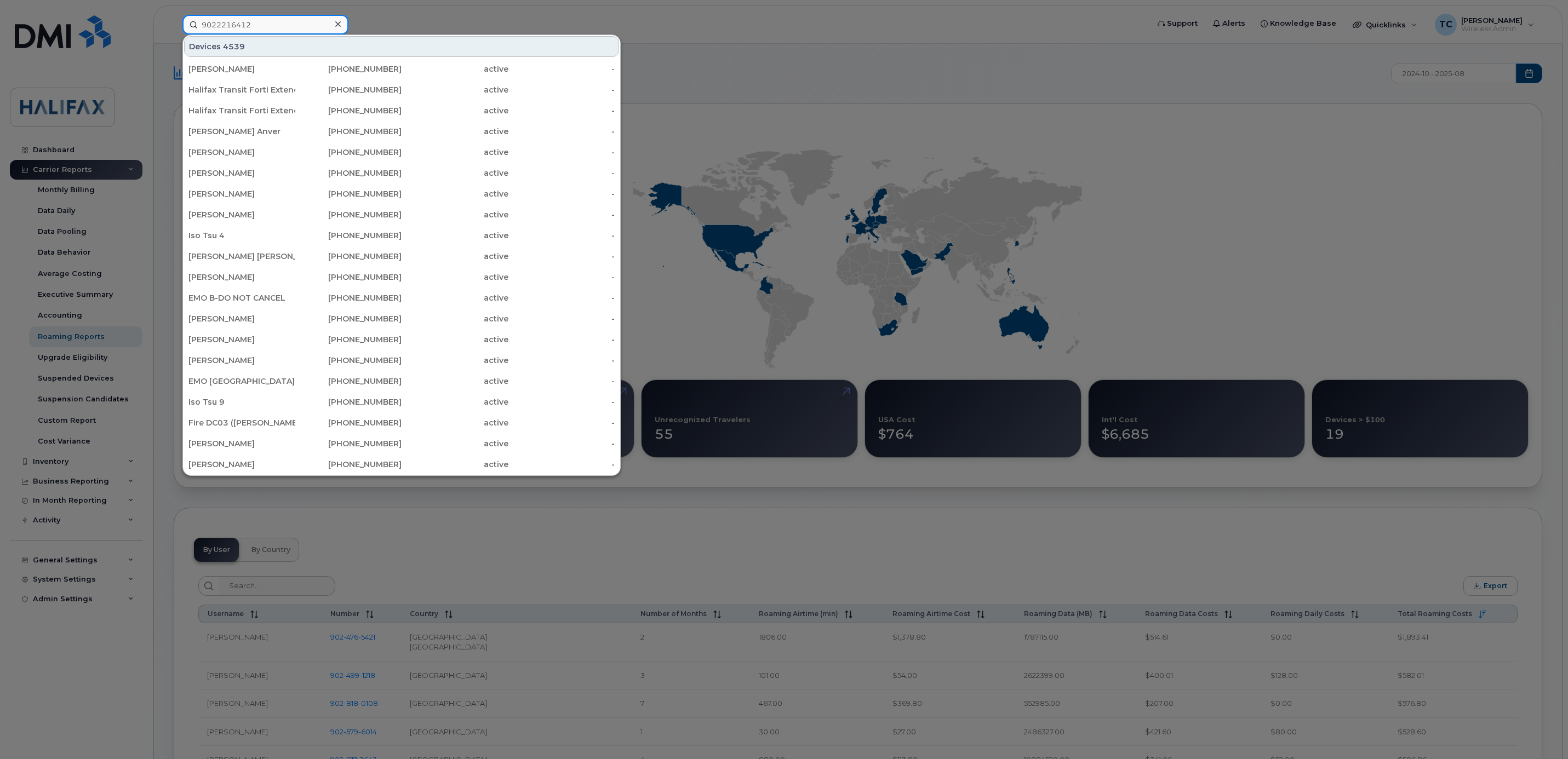
type input "9022216412"
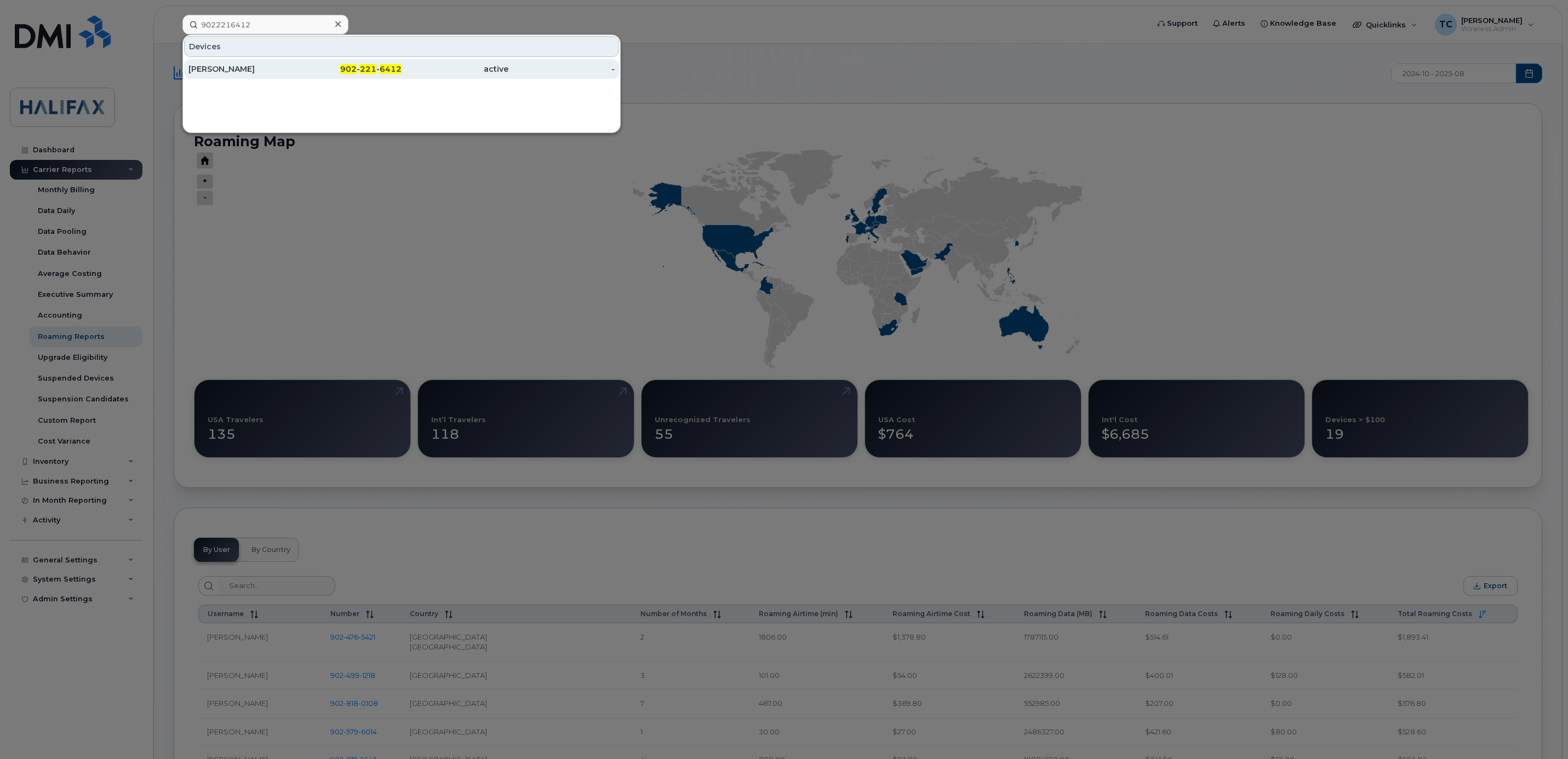
click at [226, 70] on div "[PERSON_NAME]" at bounding box center [242, 68] width 107 height 11
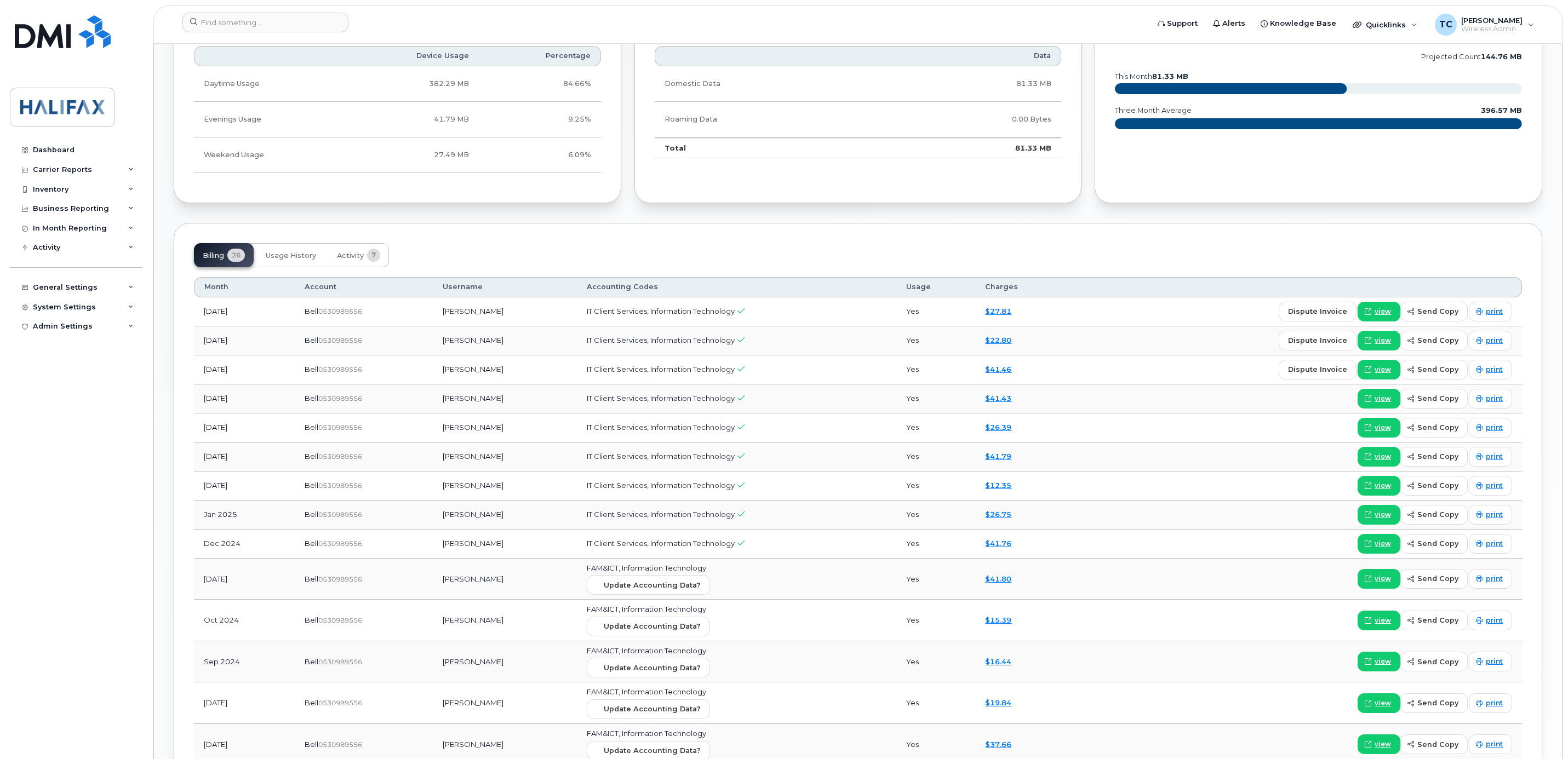
scroll to position [822, 0]
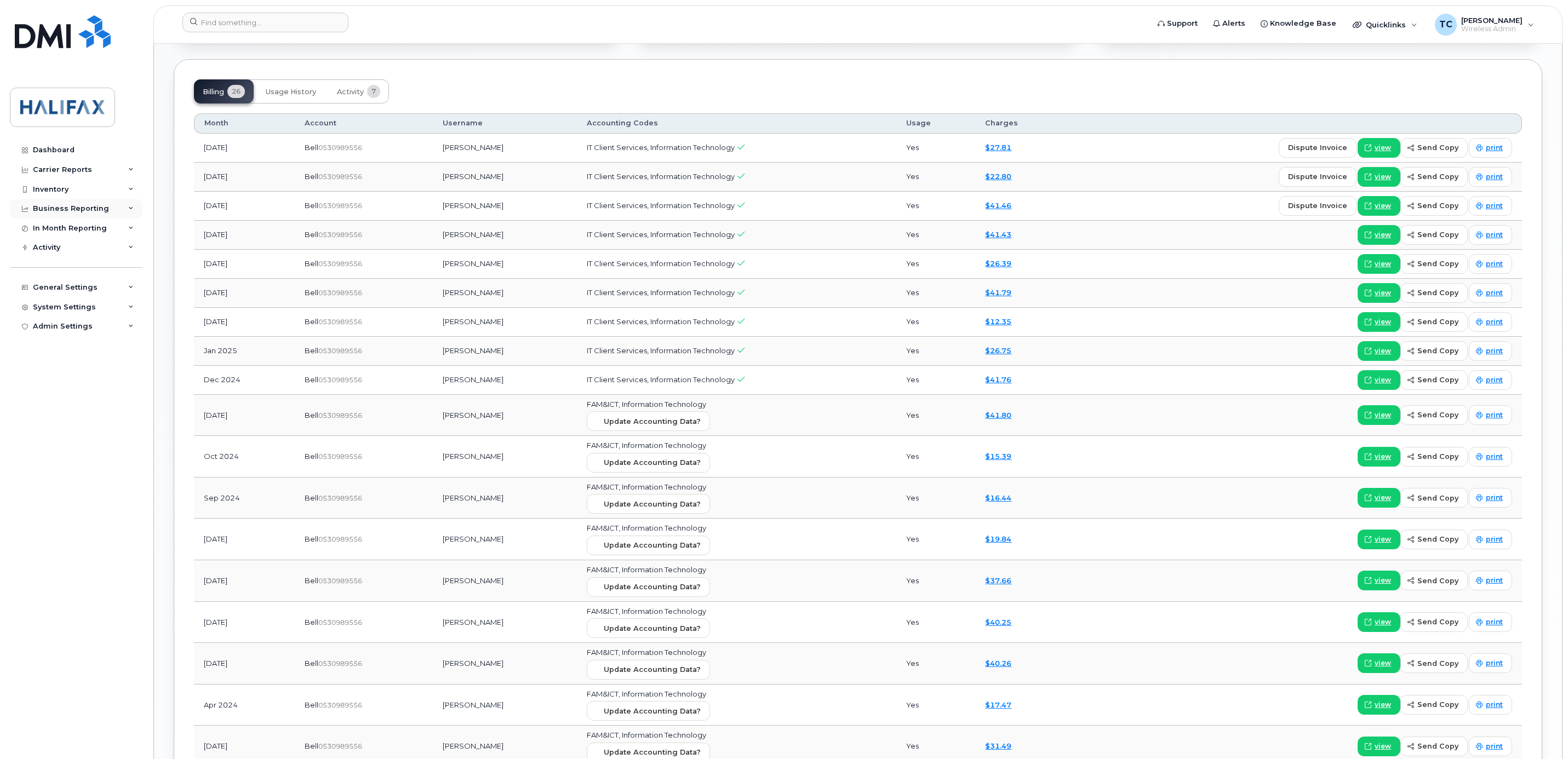
click at [114, 205] on div "Business Reporting" at bounding box center [76, 209] width 132 height 19
click at [96, 191] on div "Inventory" at bounding box center [76, 189] width 132 height 19
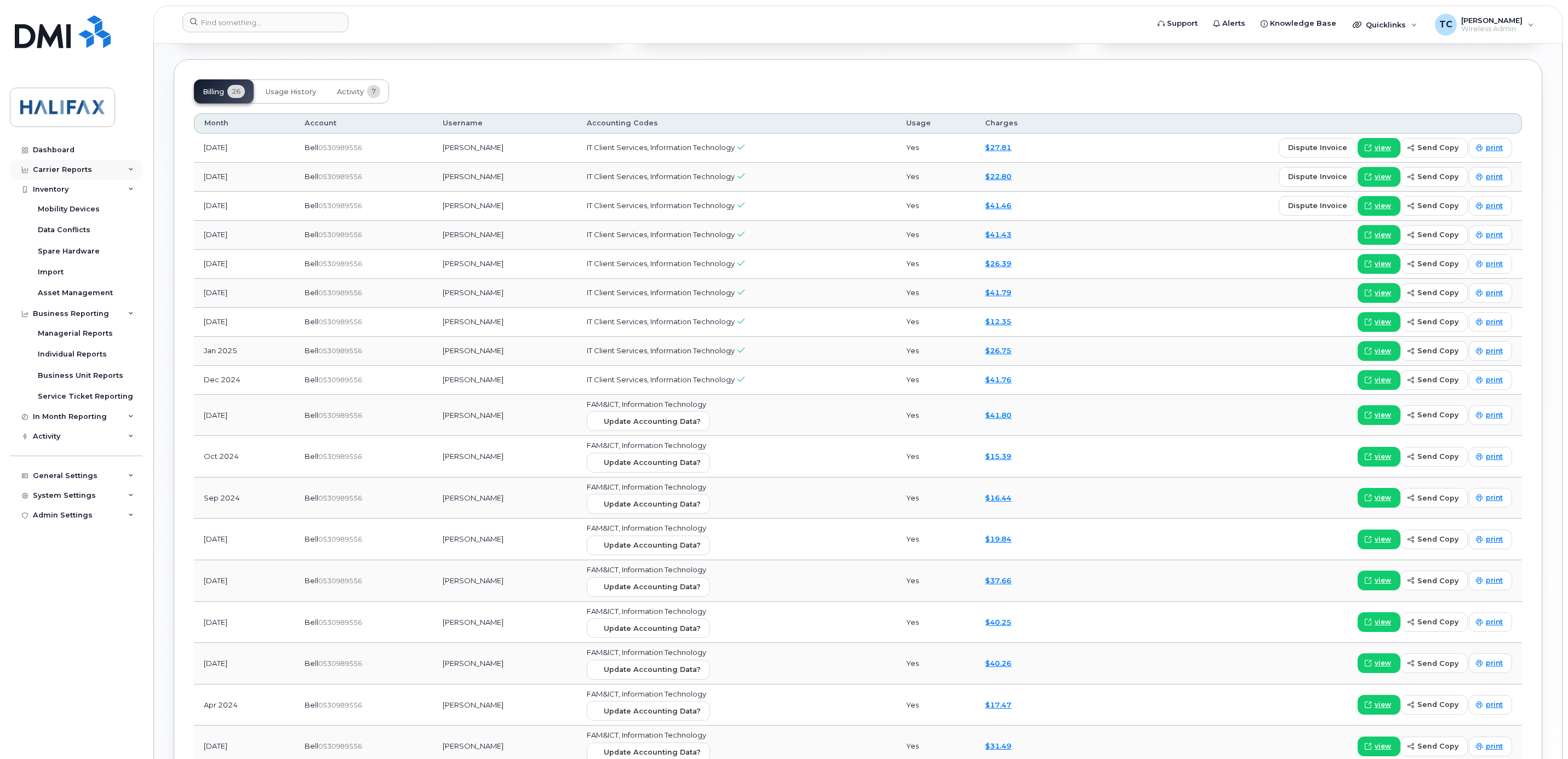
click at [107, 168] on div "Carrier Reports" at bounding box center [76, 170] width 132 height 19
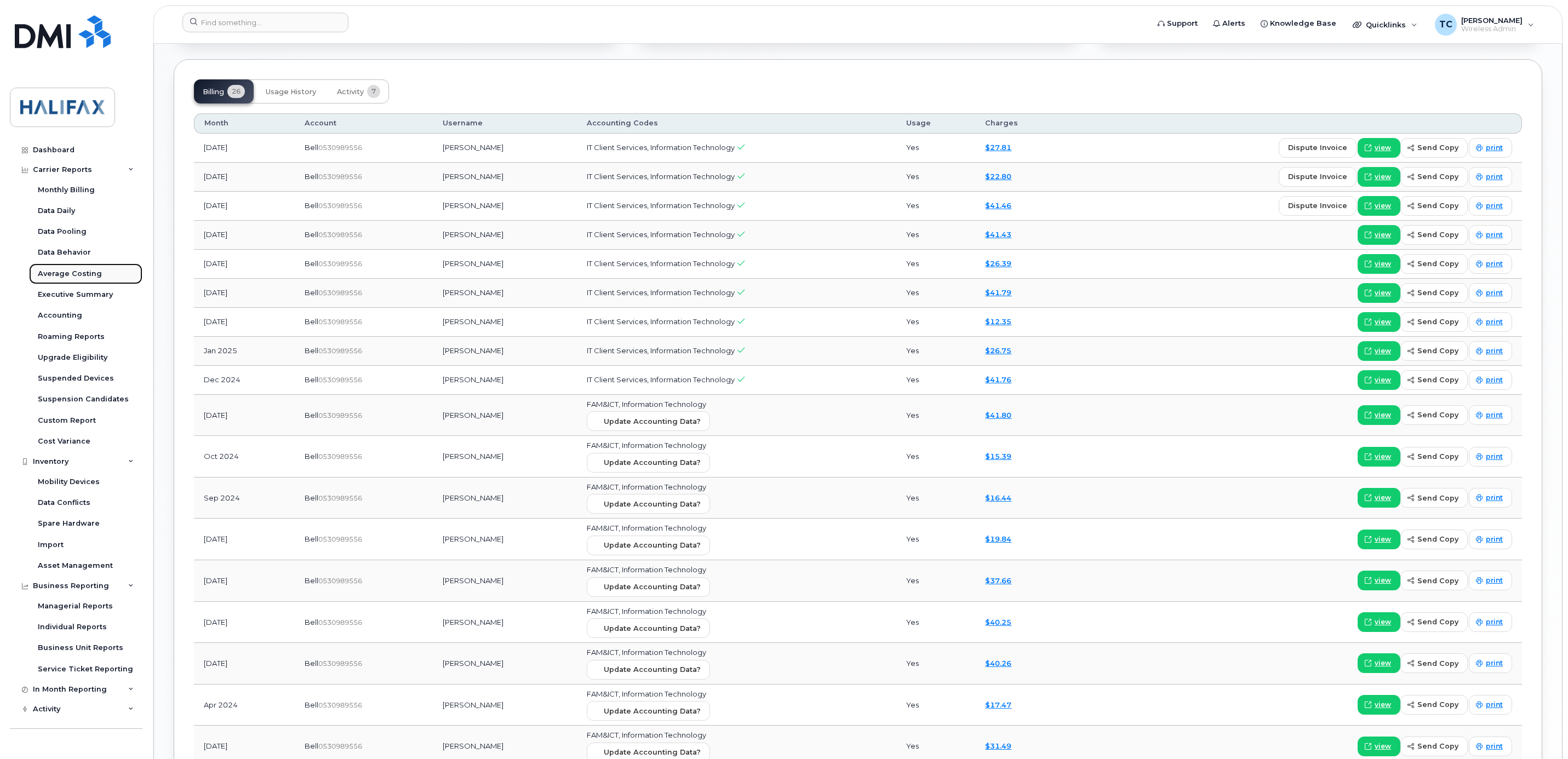
click at [63, 273] on div "Average Costing" at bounding box center [70, 274] width 64 height 10
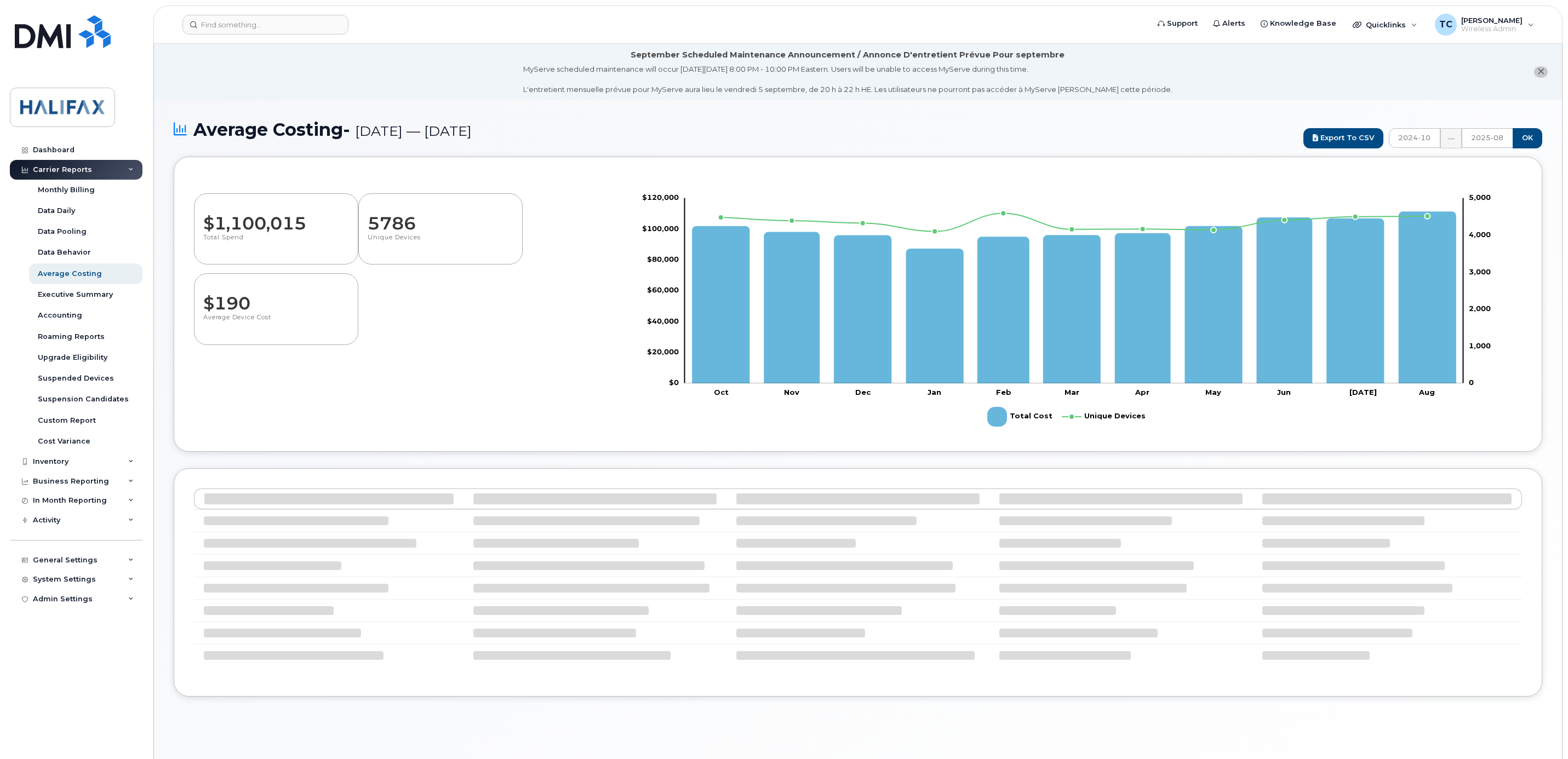
select select "100"
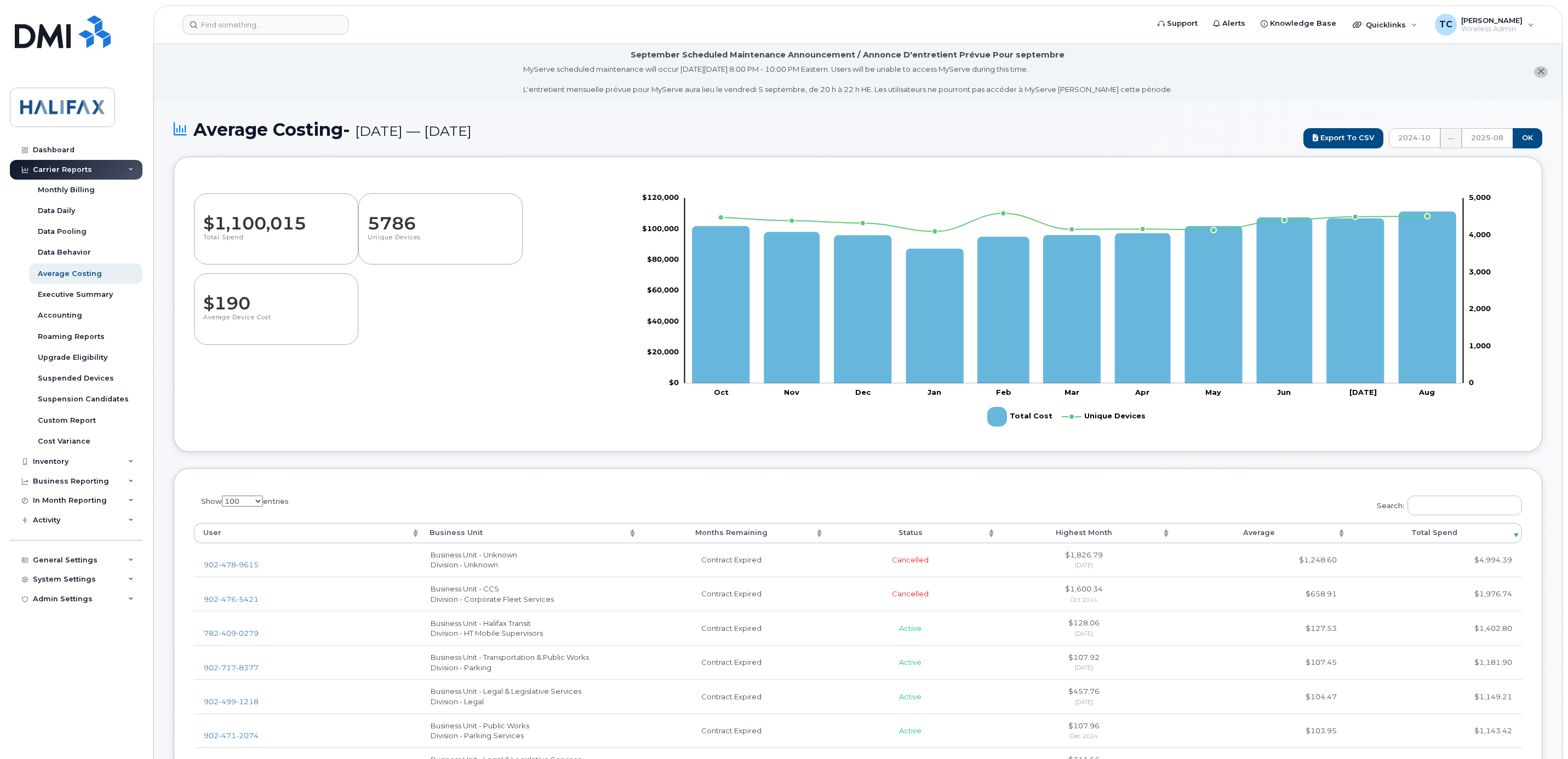
click at [1345, 529] on th "Average" at bounding box center [1259, 533] width 175 height 19
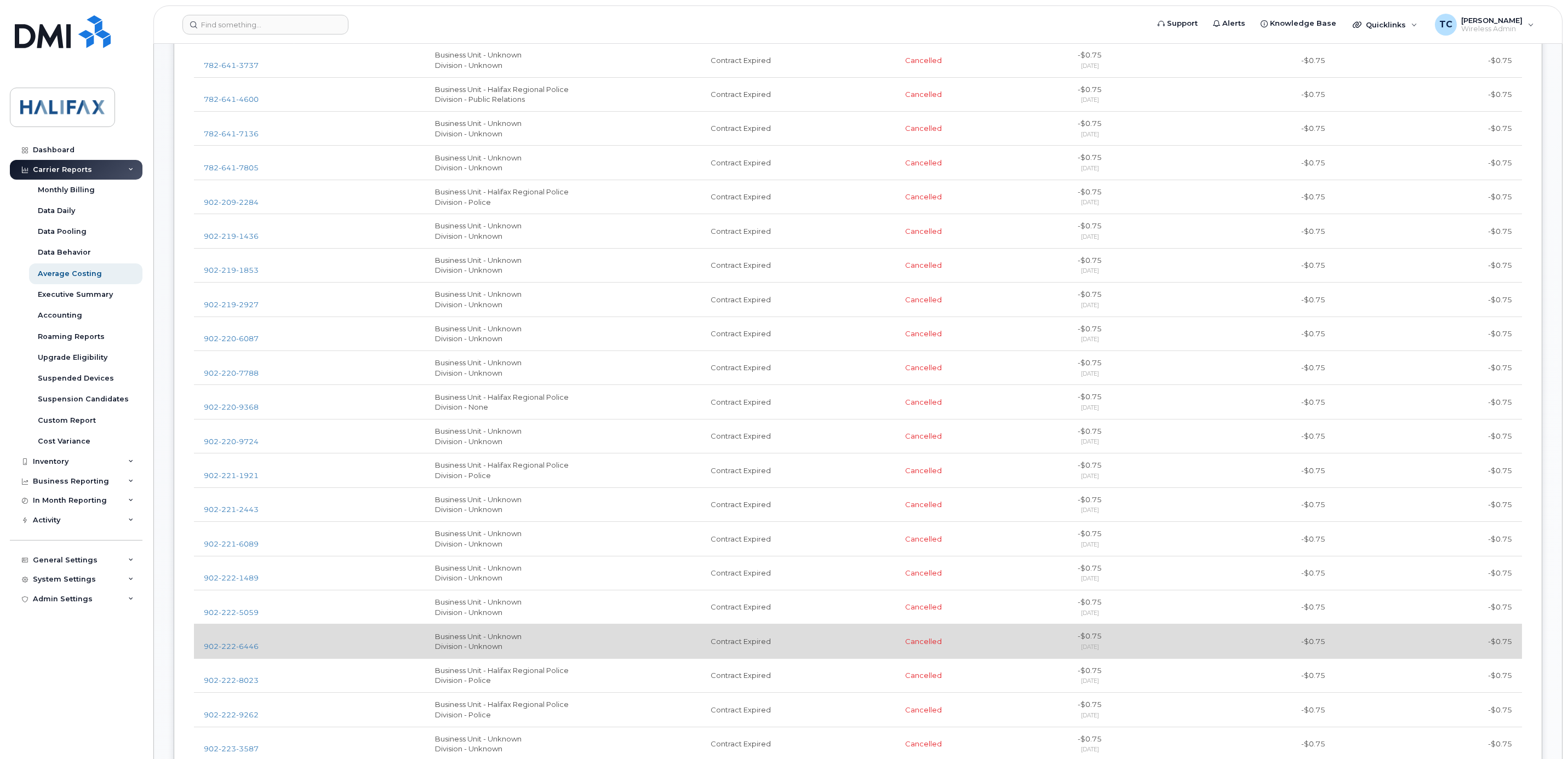
scroll to position [903, 0]
